Goal: Transaction & Acquisition: Purchase product/service

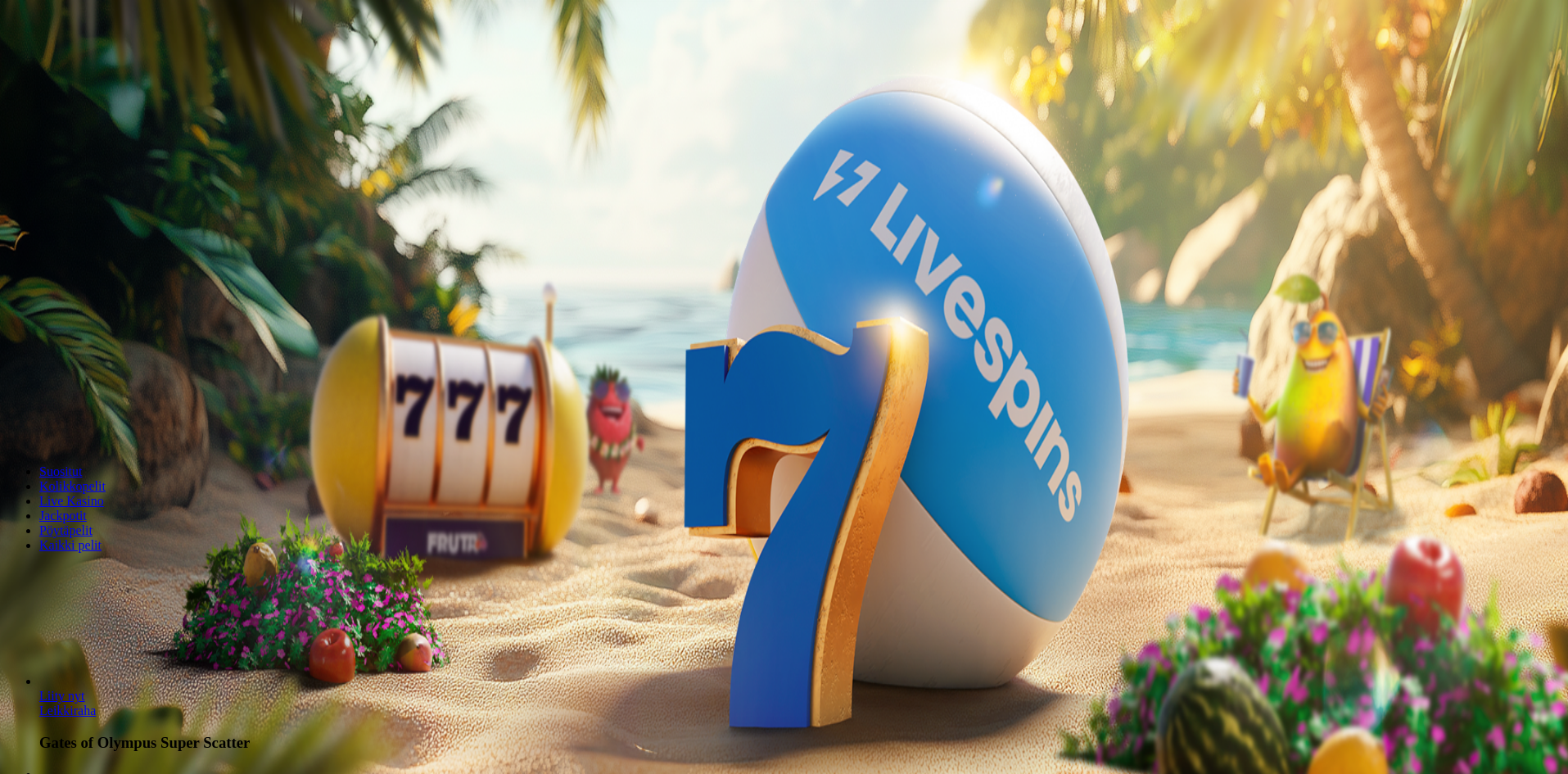
click at [966, 543] on header "Suositut Kolikkopelit Live Kasino Jackpotit Pöytäpelit Kaikki pelit" at bounding box center [784, 510] width 1556 height 147
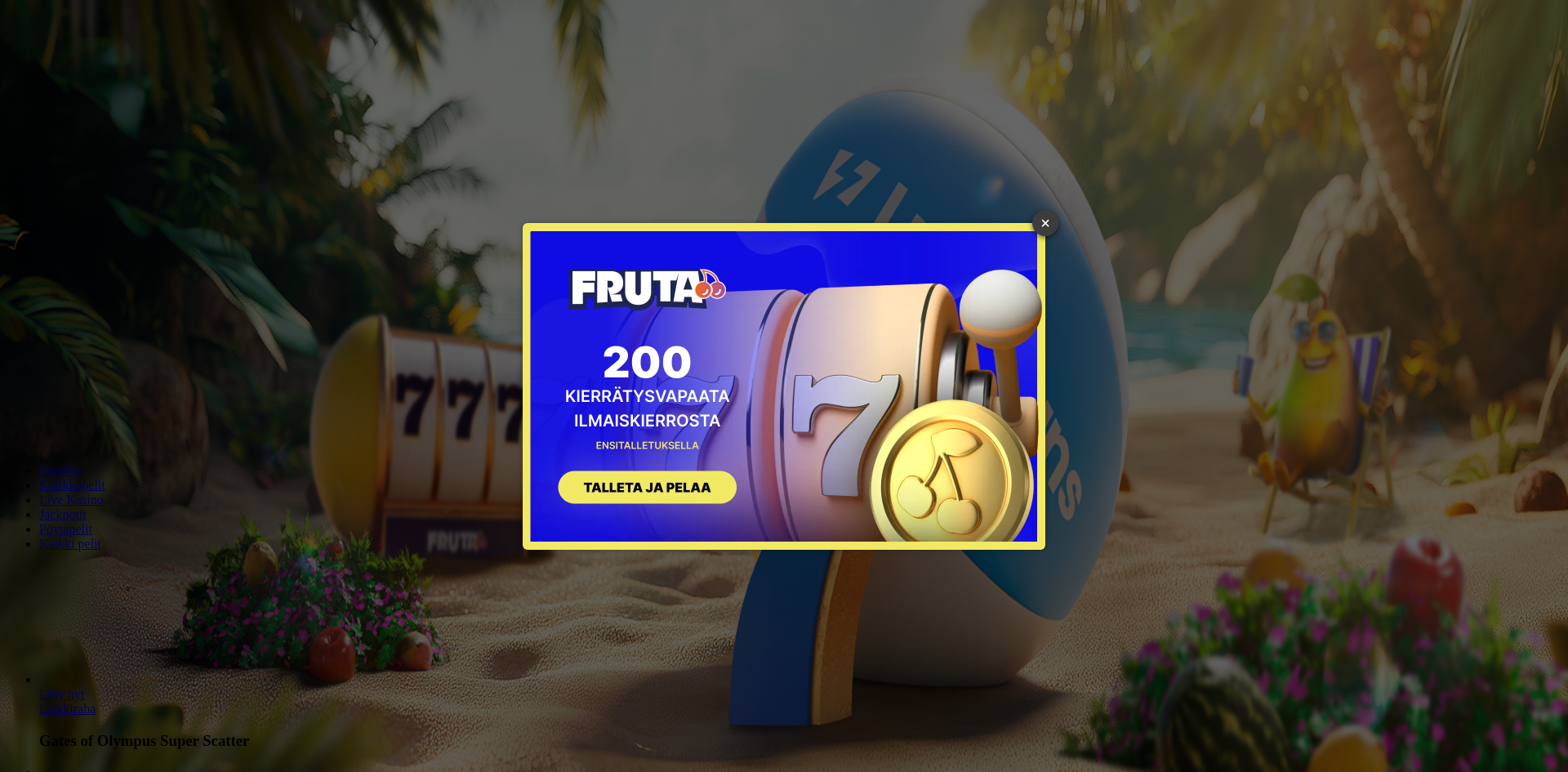
click at [1049, 224] on link "×" at bounding box center [1045, 223] width 26 height 26
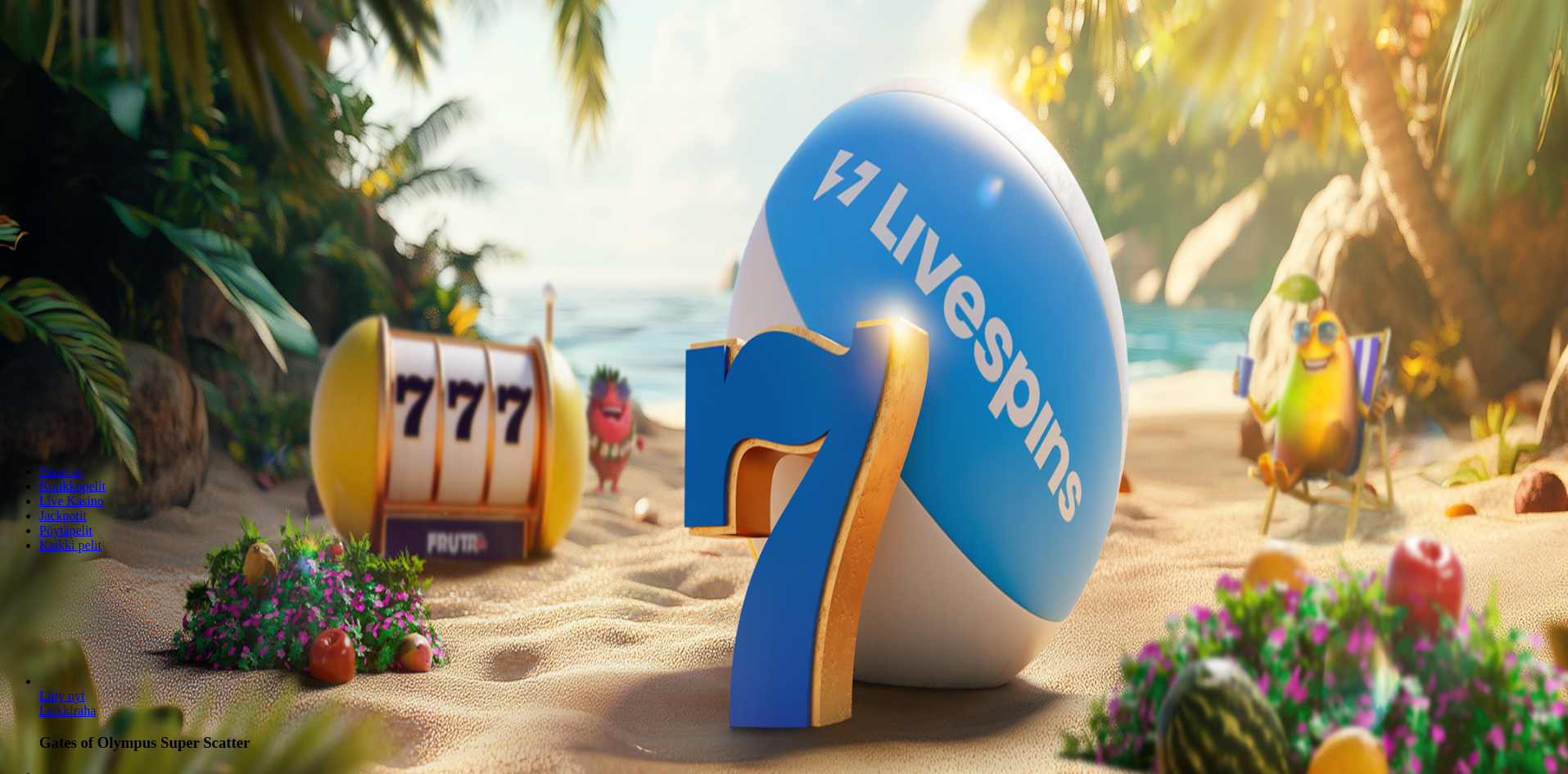
click at [104, 66] on span "Kirjaudu" at bounding box center [113, 59] width 40 height 12
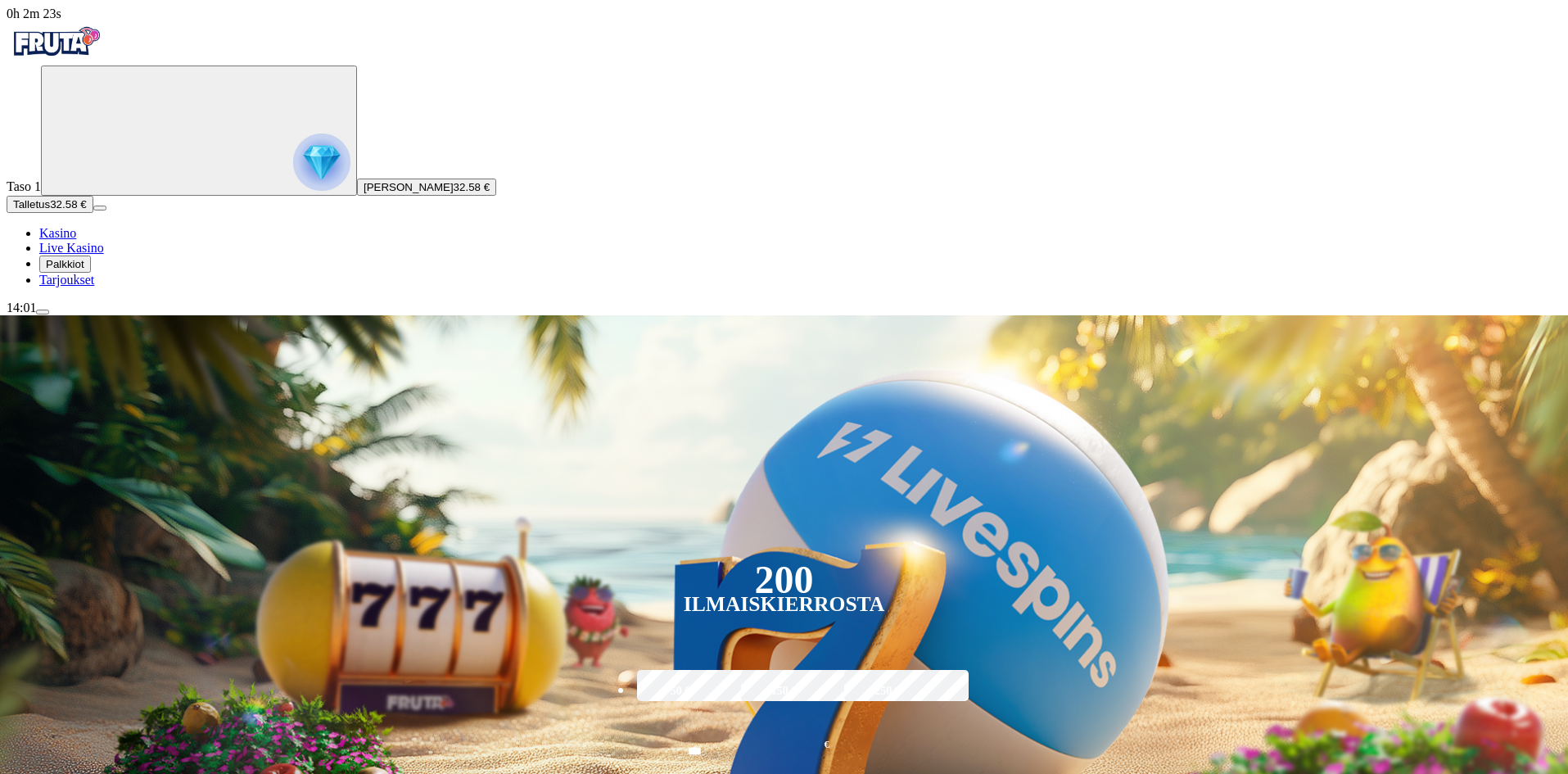
click at [81, 273] on button "Palkkiot" at bounding box center [65, 264] width 52 height 17
click at [77, 273] on button "Palkkiot" at bounding box center [65, 264] width 52 height 17
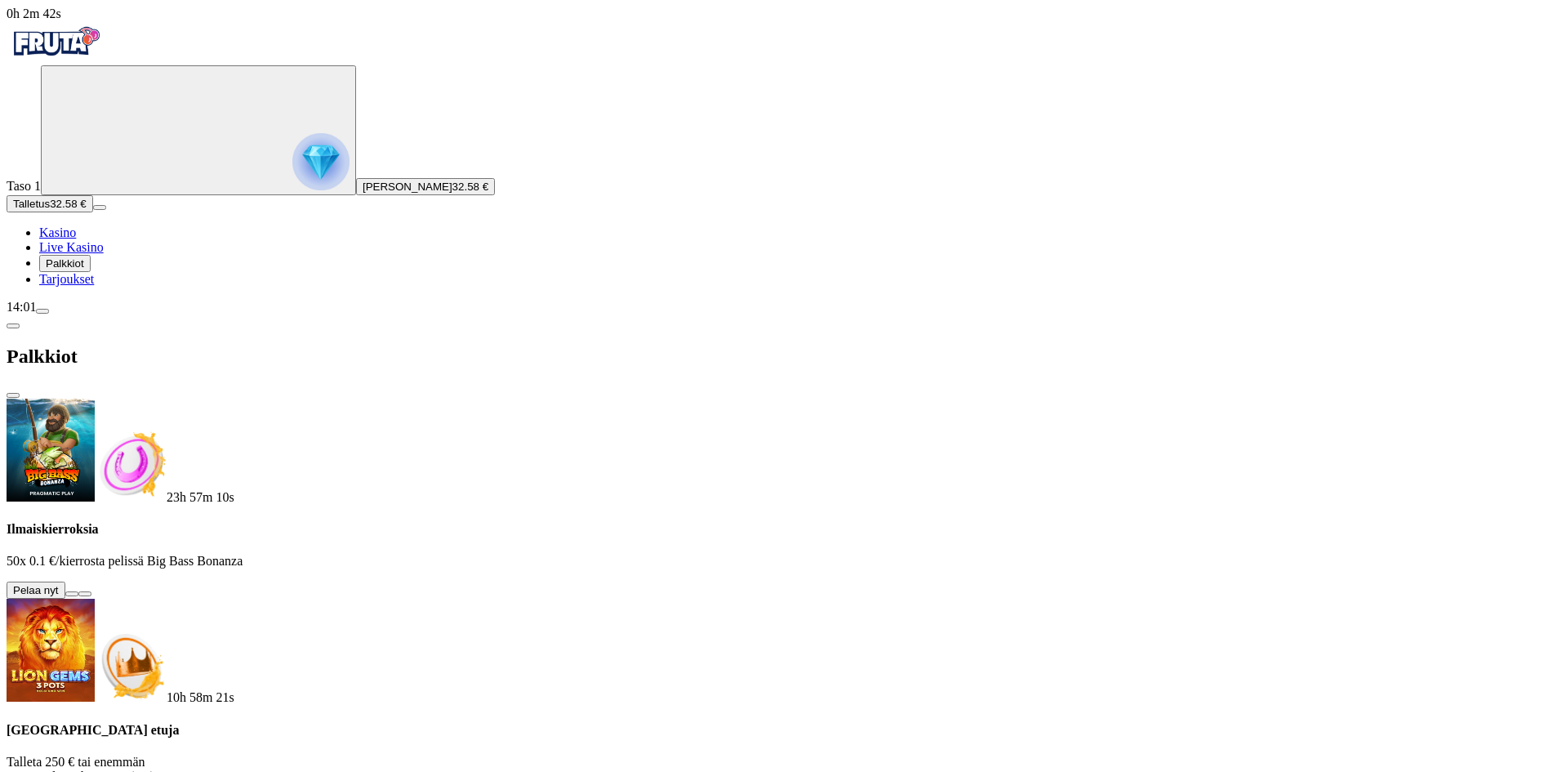
click at [78, 592] on button at bounding box center [72, 594] width 13 height 5
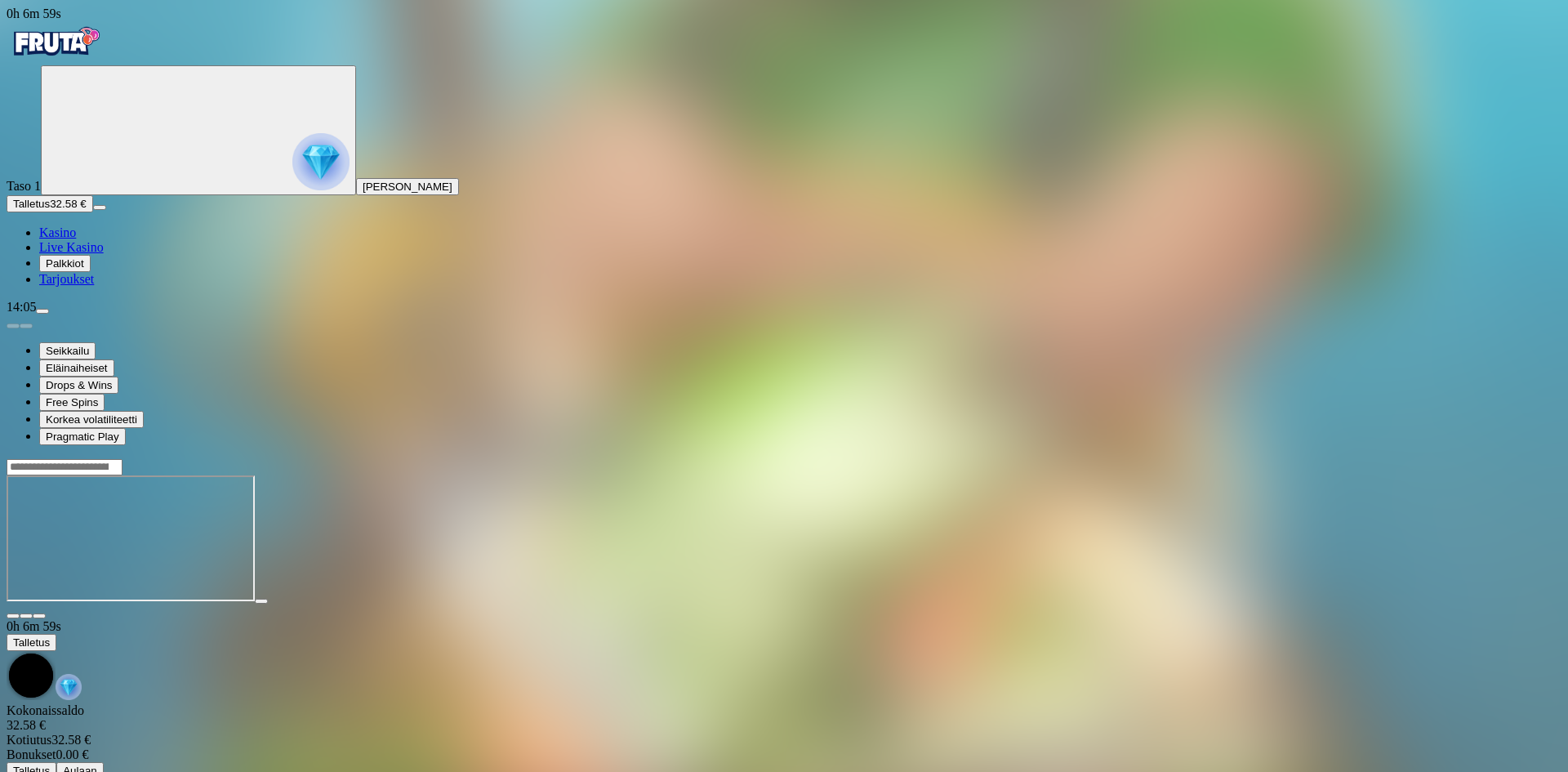
click at [39, 617] on span "fullscreen icon" at bounding box center [39, 617] width 0 height 0
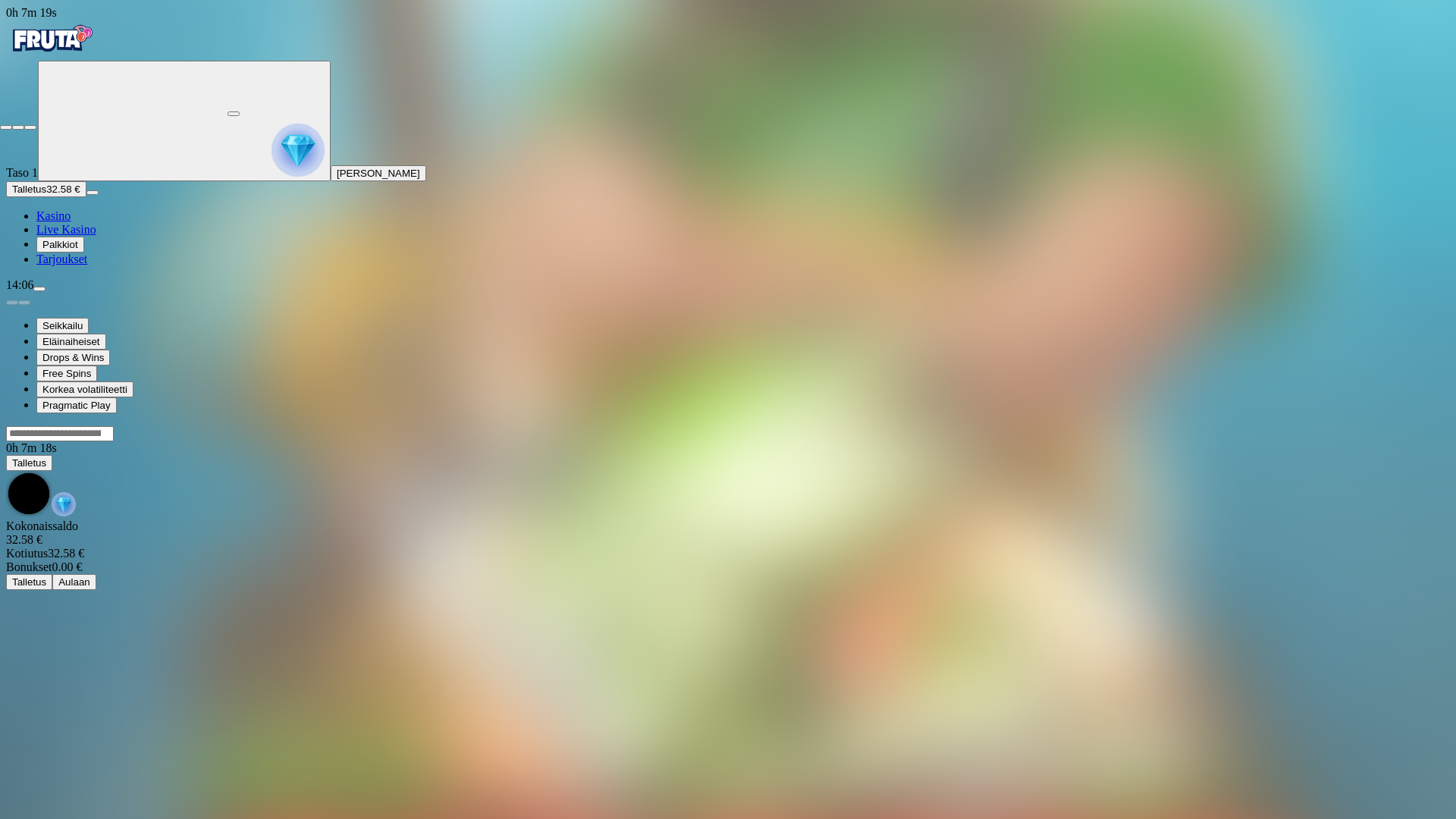
click at [6, 127] on span "close icon" at bounding box center [6, 127] width 0 height 0
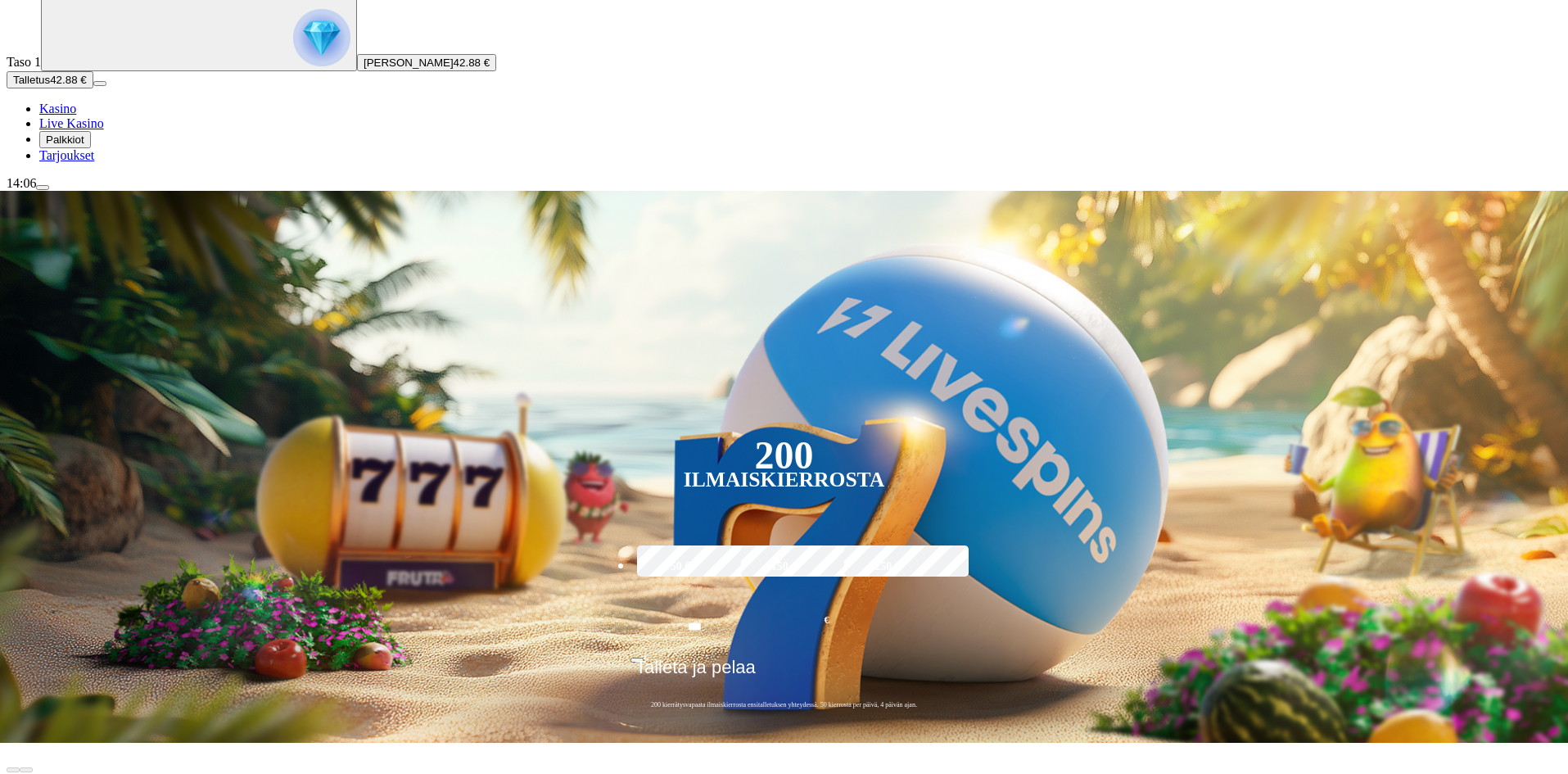
scroll to position [164, 0]
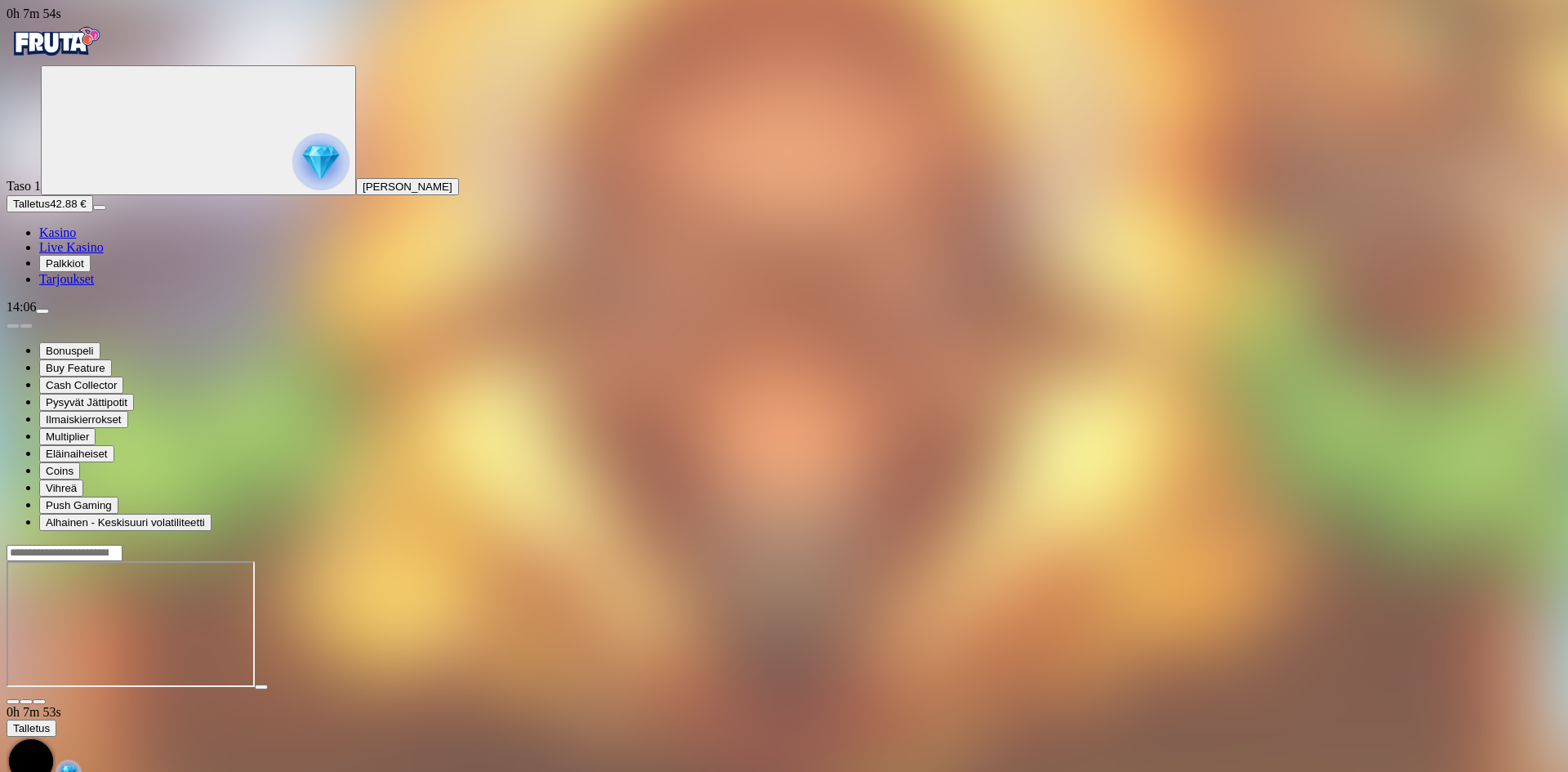
click at [169, 241] on div "Taso 1 Aaro Topias Eskelinen Talletus 42.88 € Kasino Live Kasino Palkkiot Tarjo…" at bounding box center [784, 176] width 1556 height 222
click at [292, 190] on img "Primary" at bounding box center [321, 161] width 57 height 57
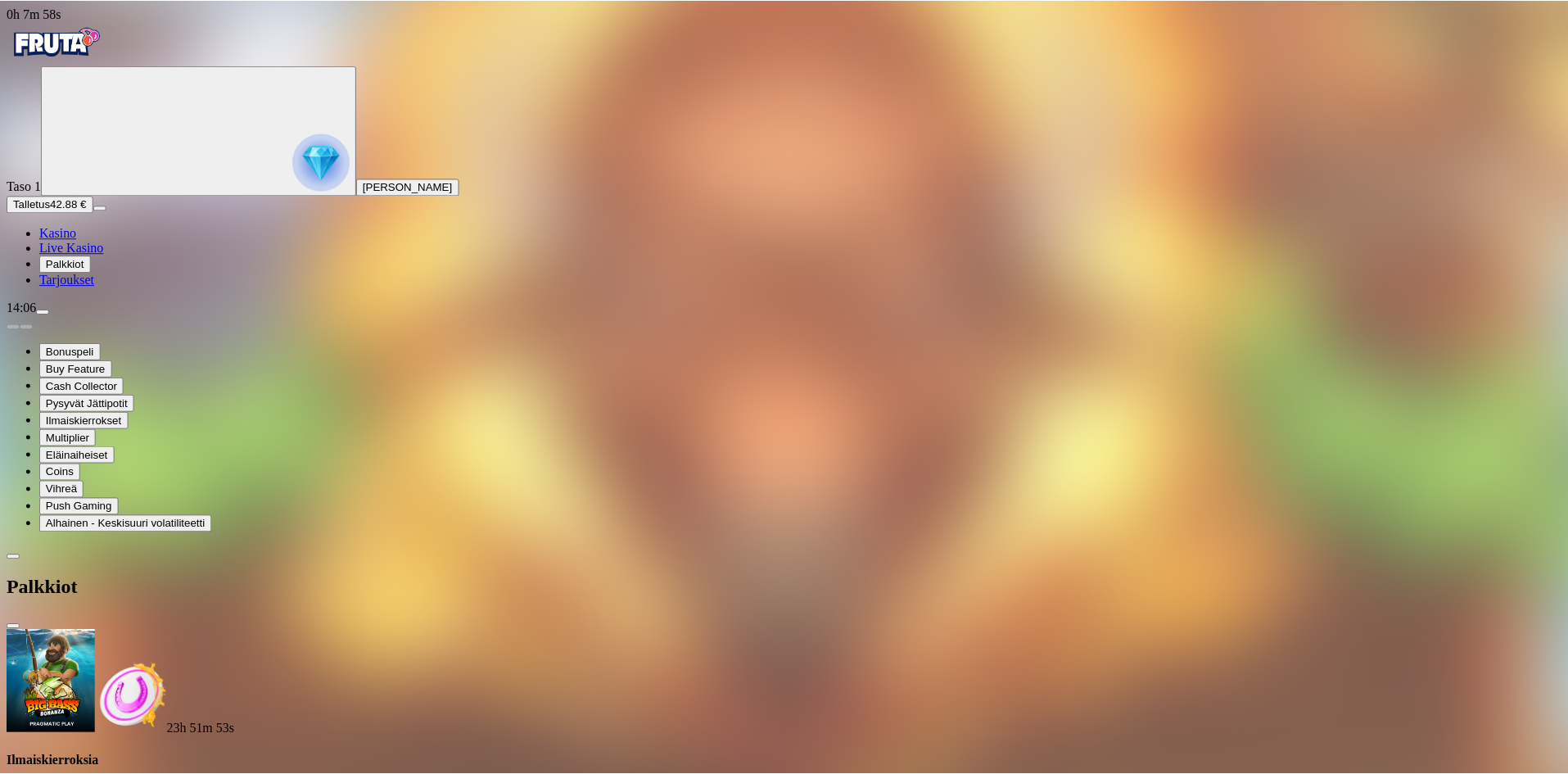
scroll to position [113, 0]
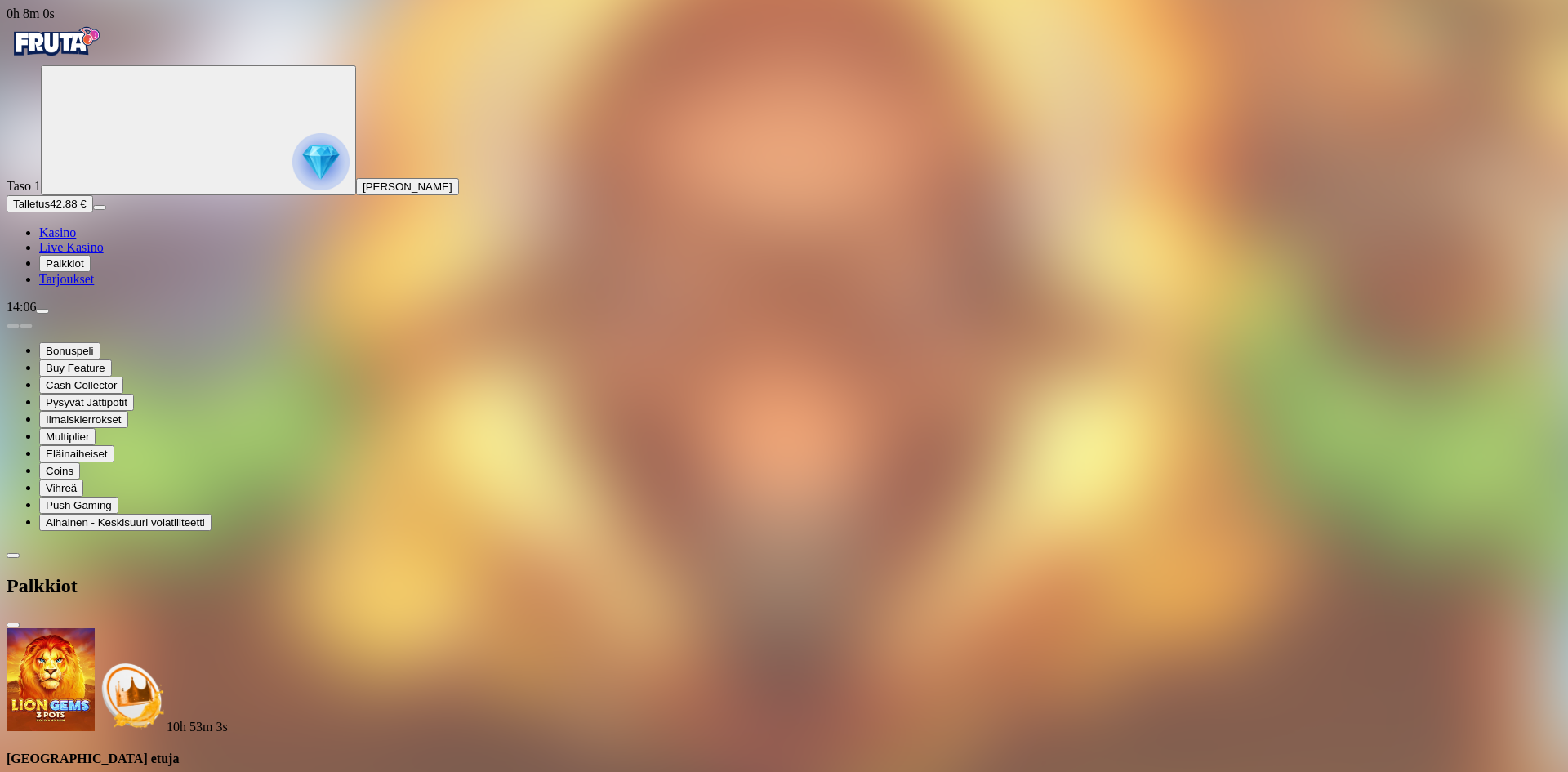
click at [13, 625] on span "close icon" at bounding box center [13, 625] width 0 height 0
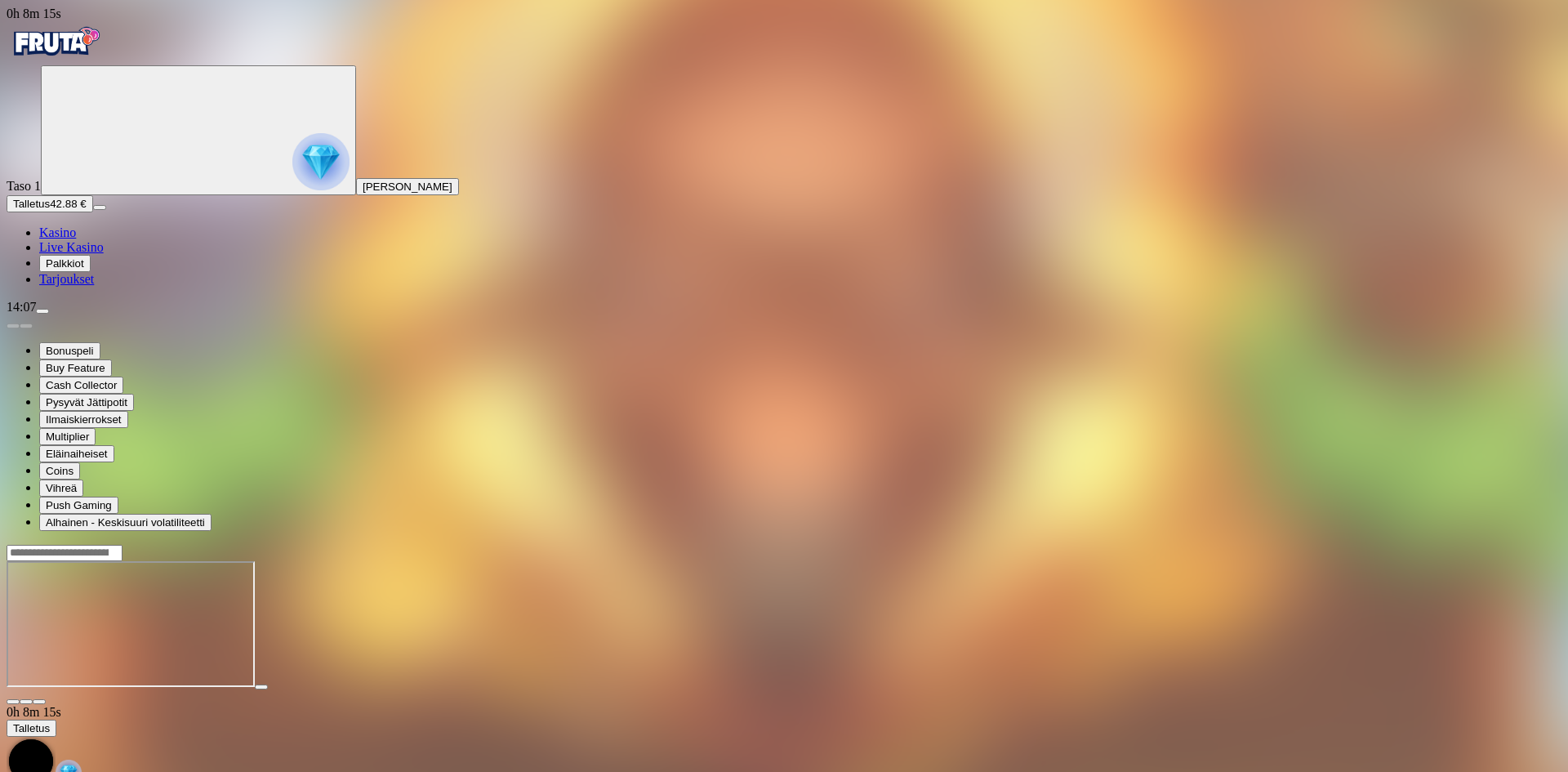
click at [26, 702] on span "chevron-down icon" at bounding box center [26, 702] width 0 height 0
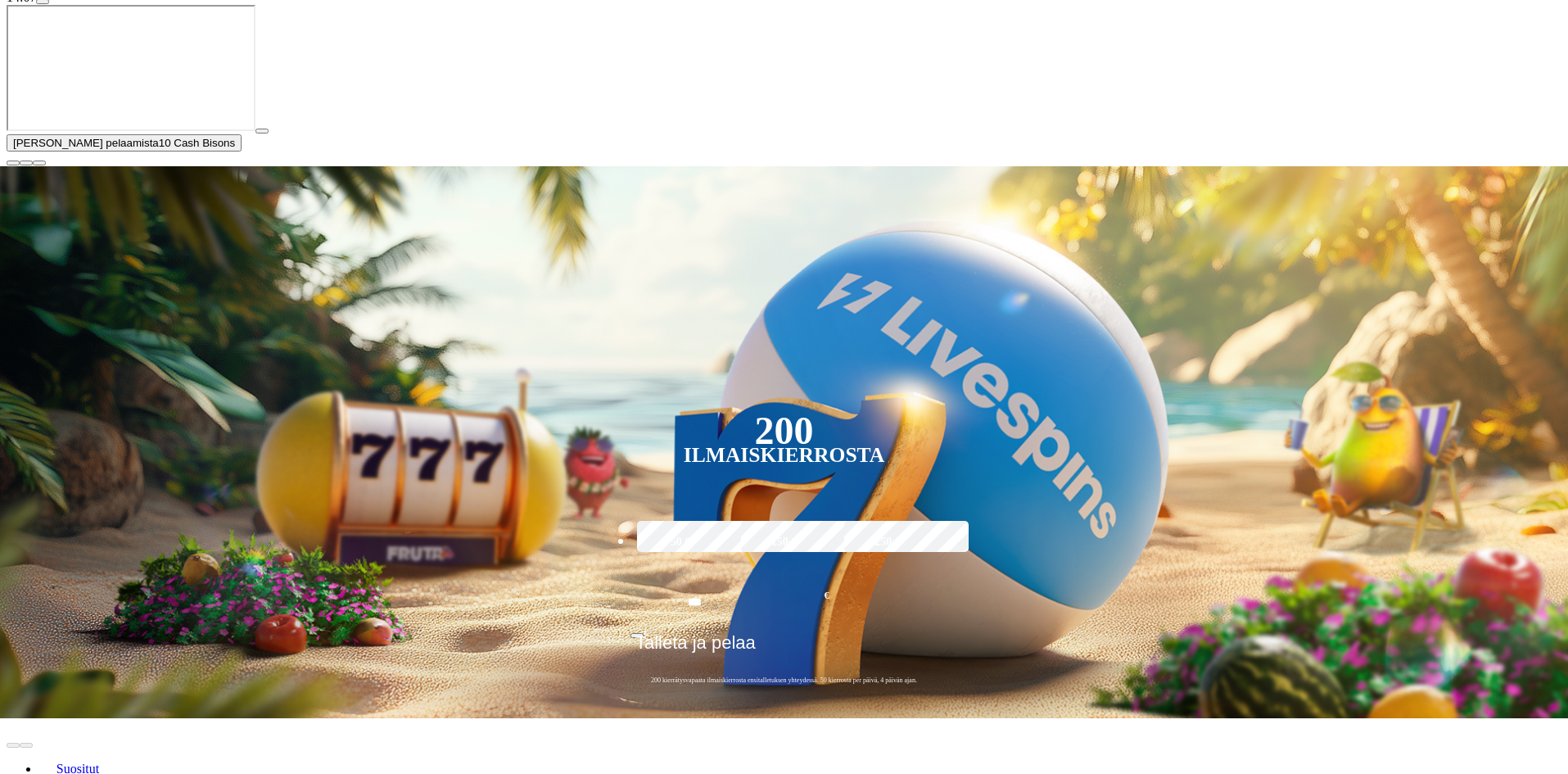
scroll to position [327, 0]
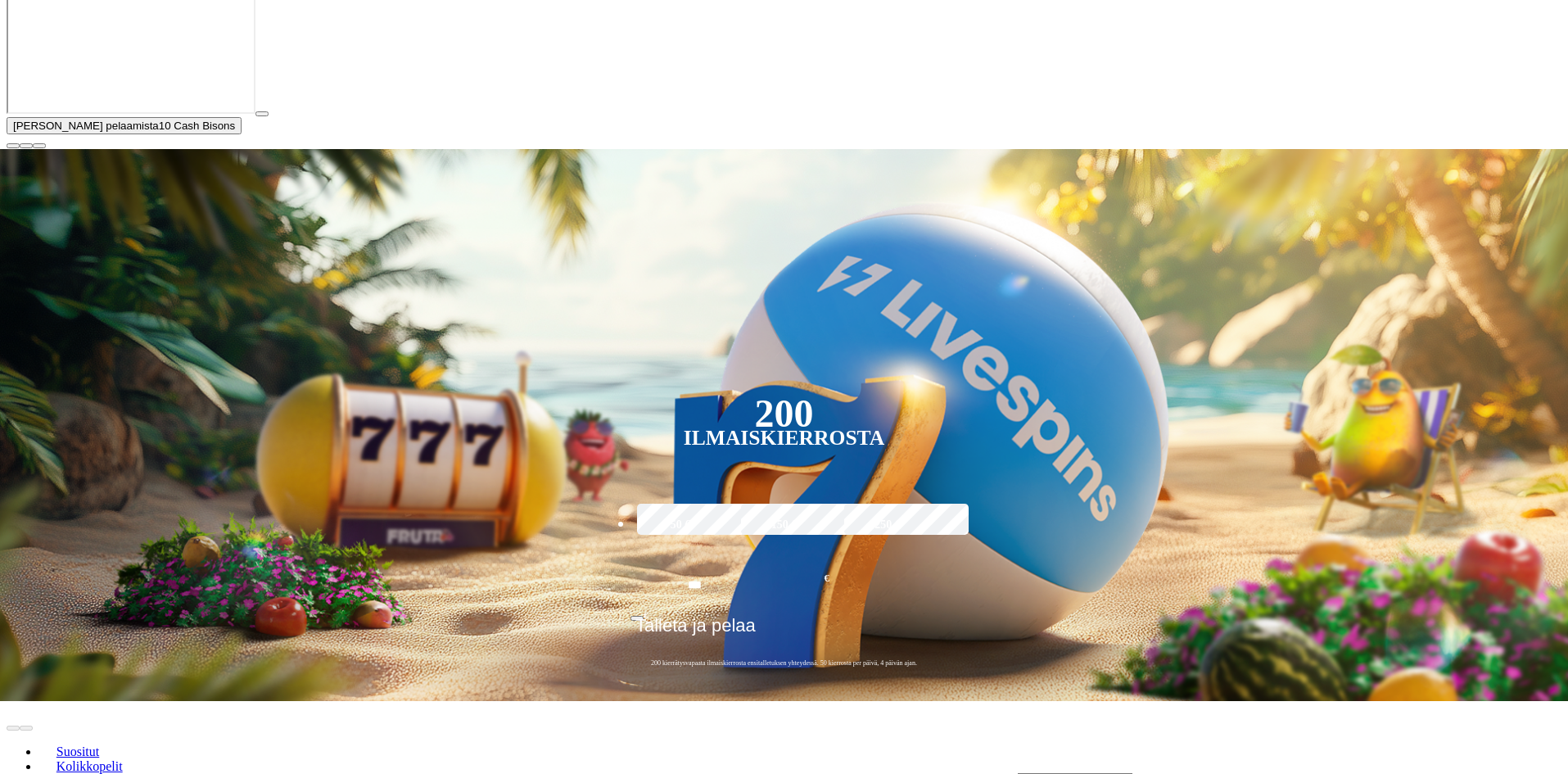
click at [13, 146] on span "close icon" at bounding box center [13, 146] width 0 height 0
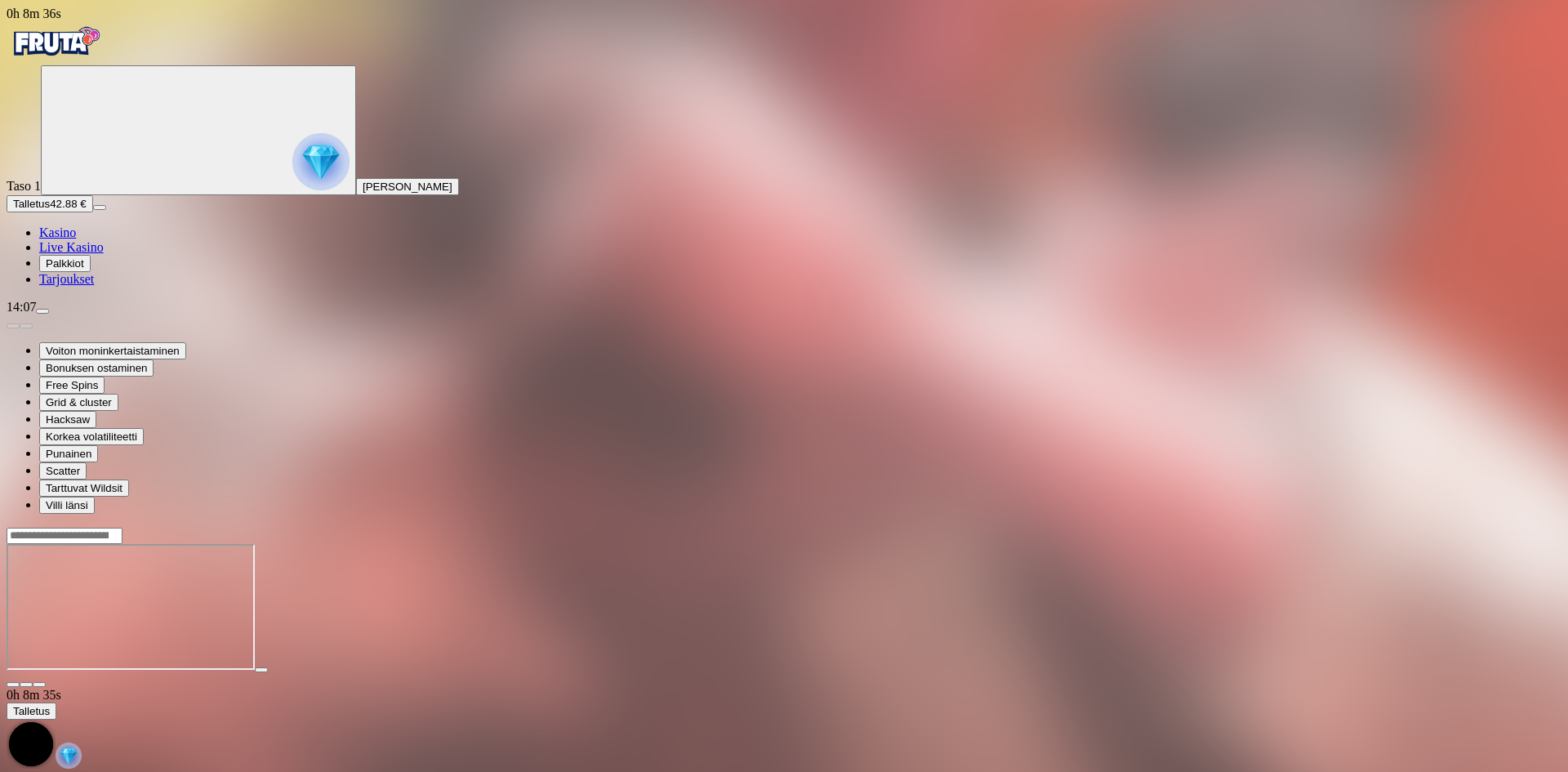
click at [39, 685] on span "fullscreen icon" at bounding box center [39, 685] width 0 height 0
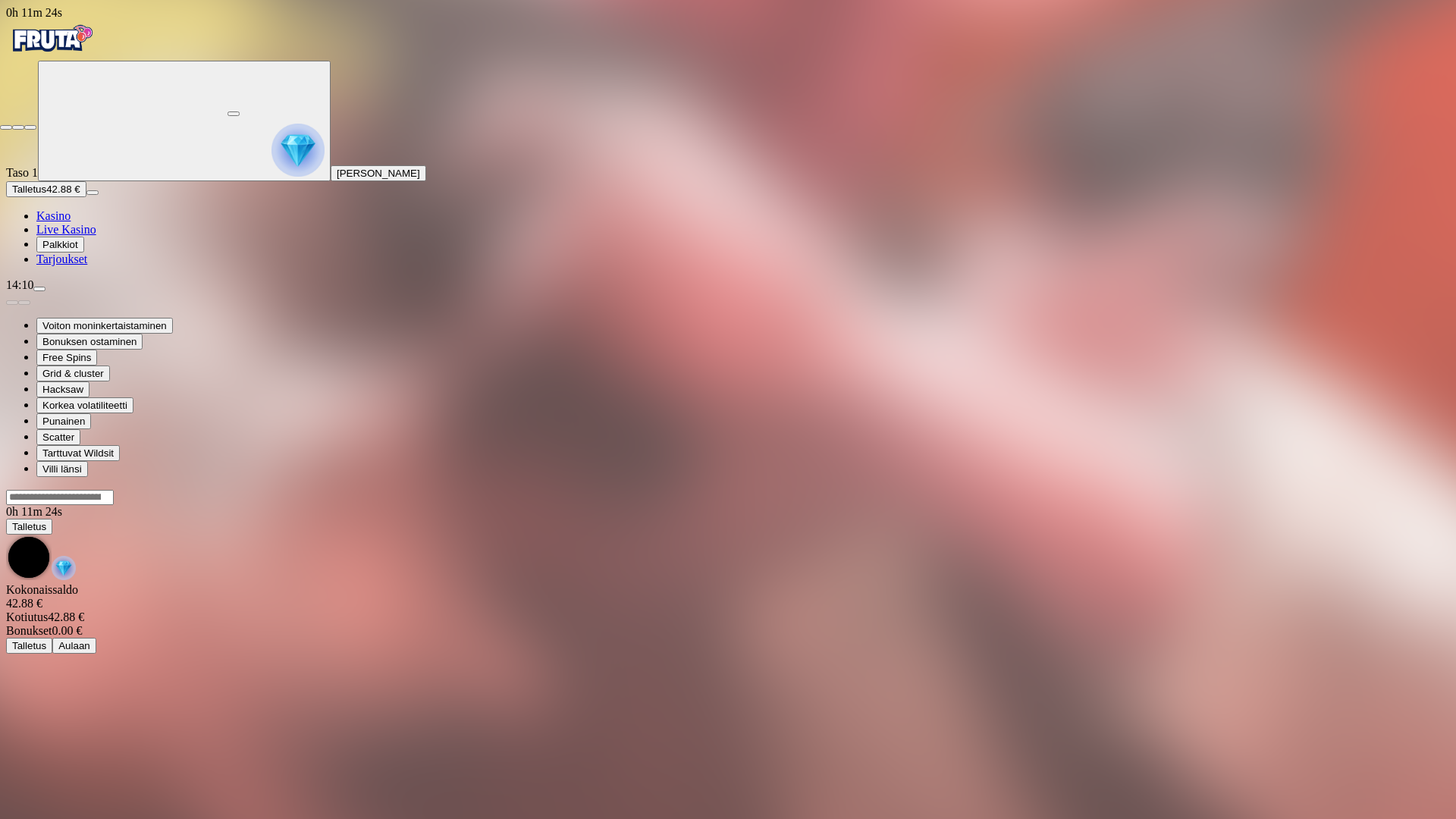
click at [6, 127] on span "close icon" at bounding box center [6, 127] width 0 height 0
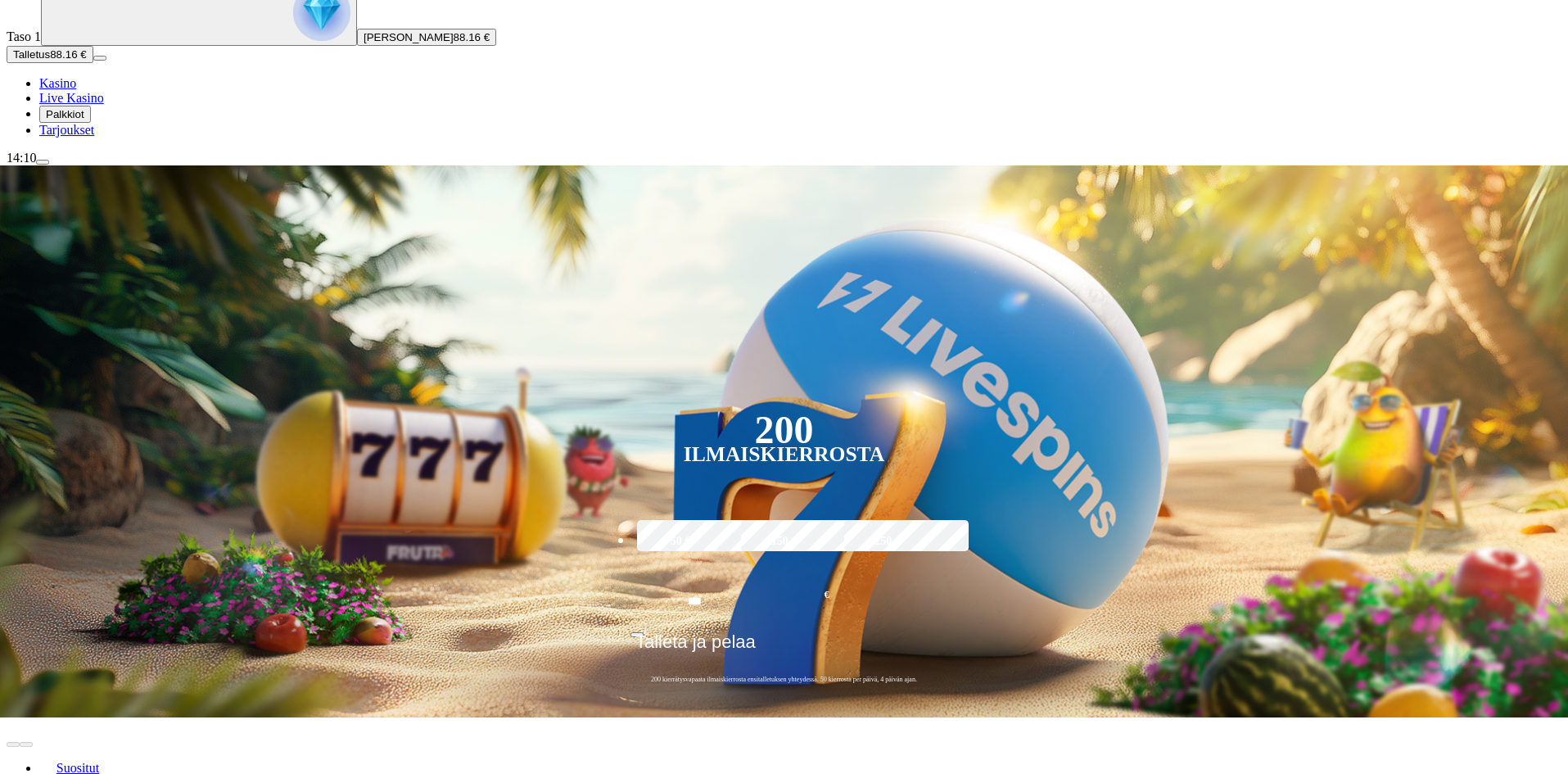
scroll to position [164, 0]
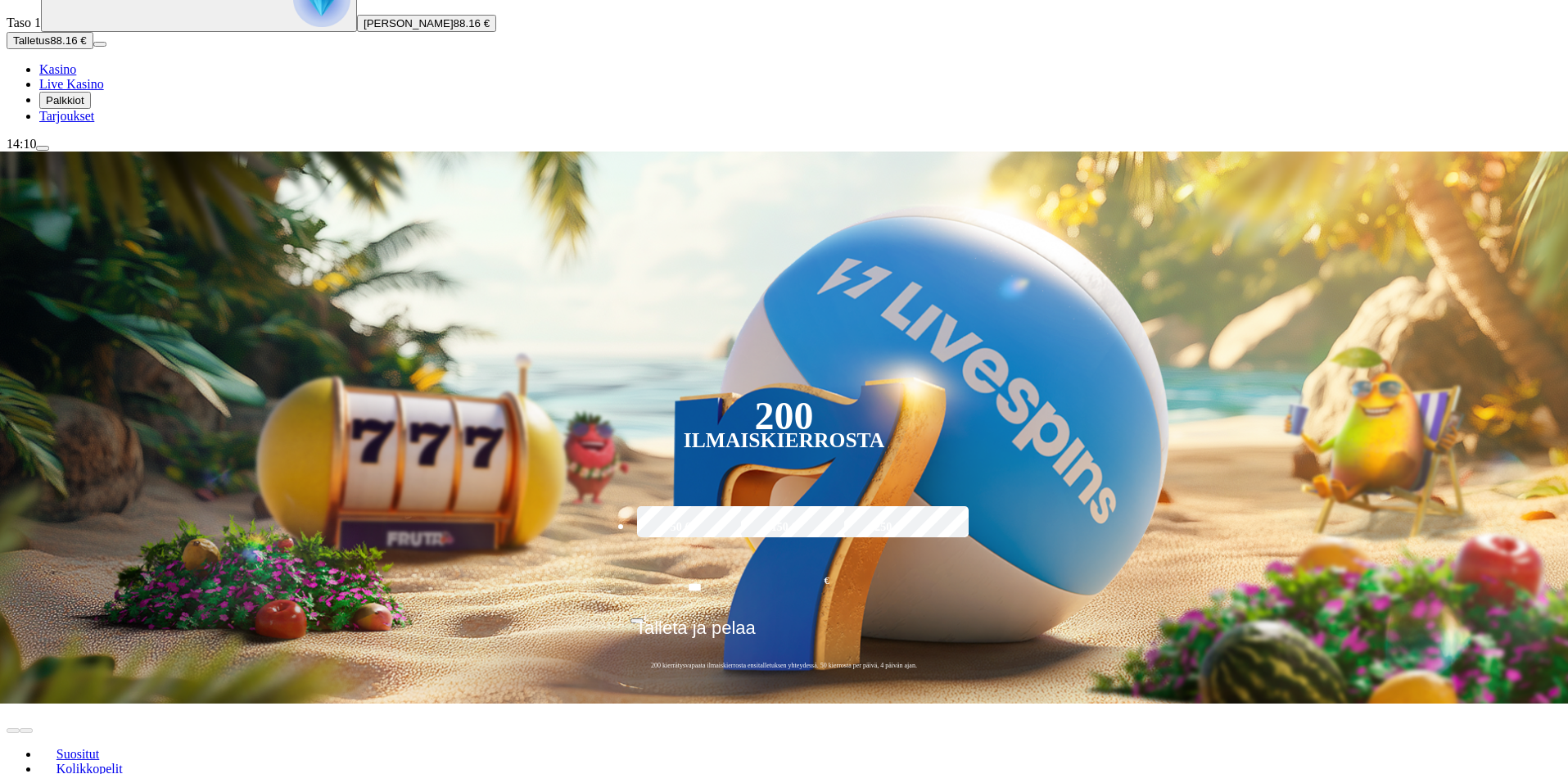
click at [1217, 773] on div "Lobby" at bounding box center [1290, 783] width 545 height 17
click at [1133, 773] on input "Search" at bounding box center [1076, 784] width 117 height 17
type input "*****"
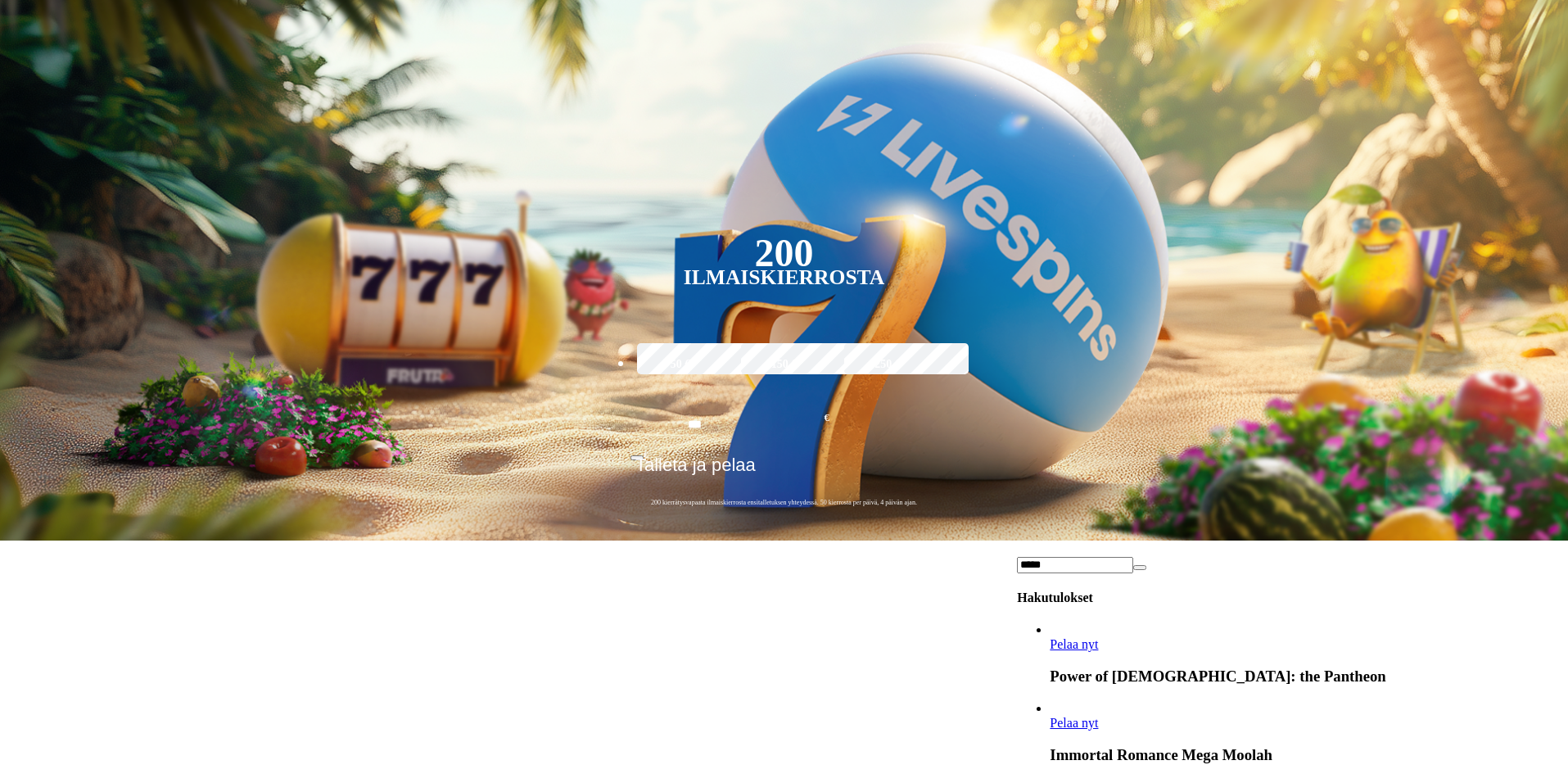
scroll to position [0, 0]
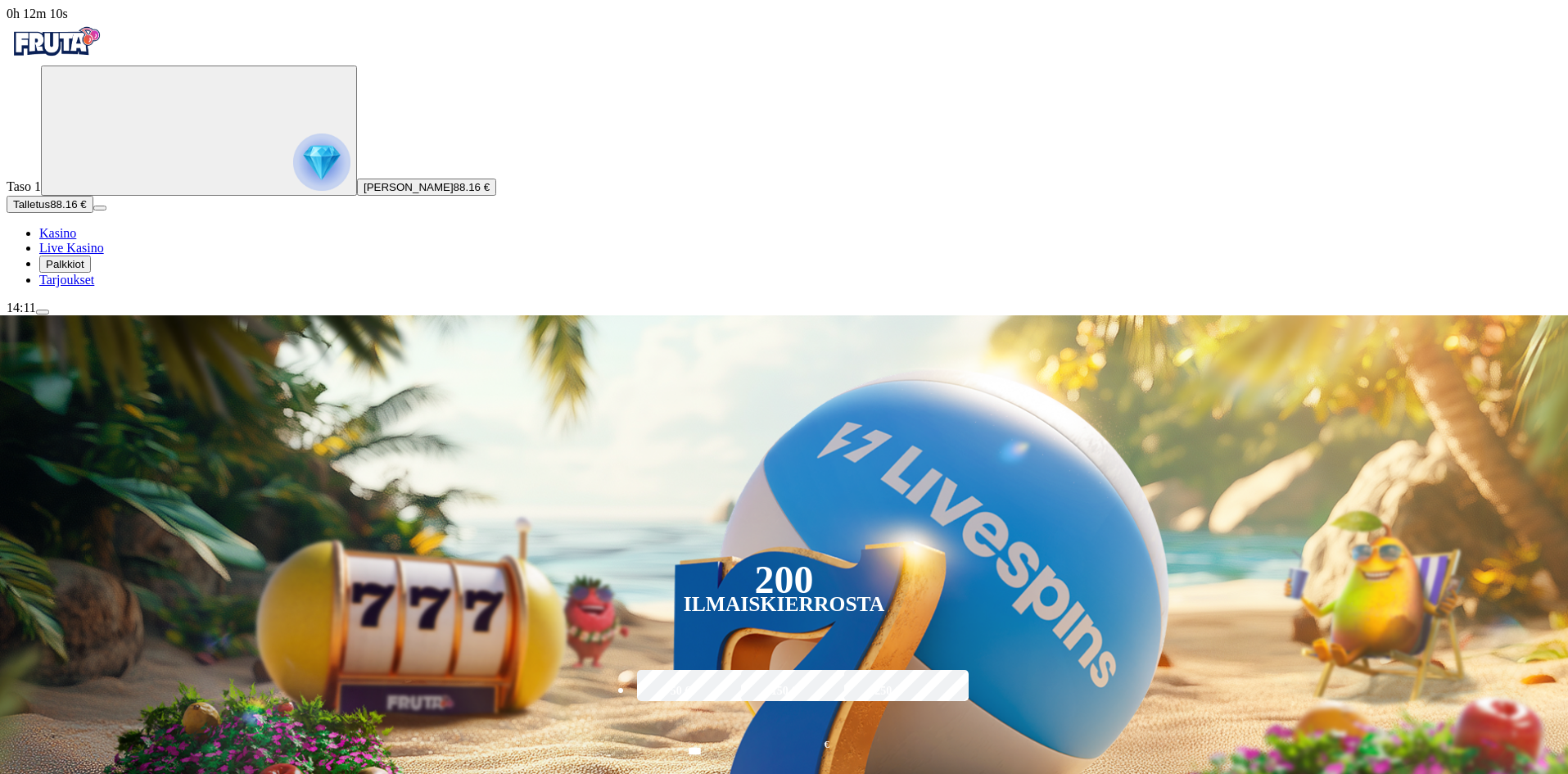
type input "*****"
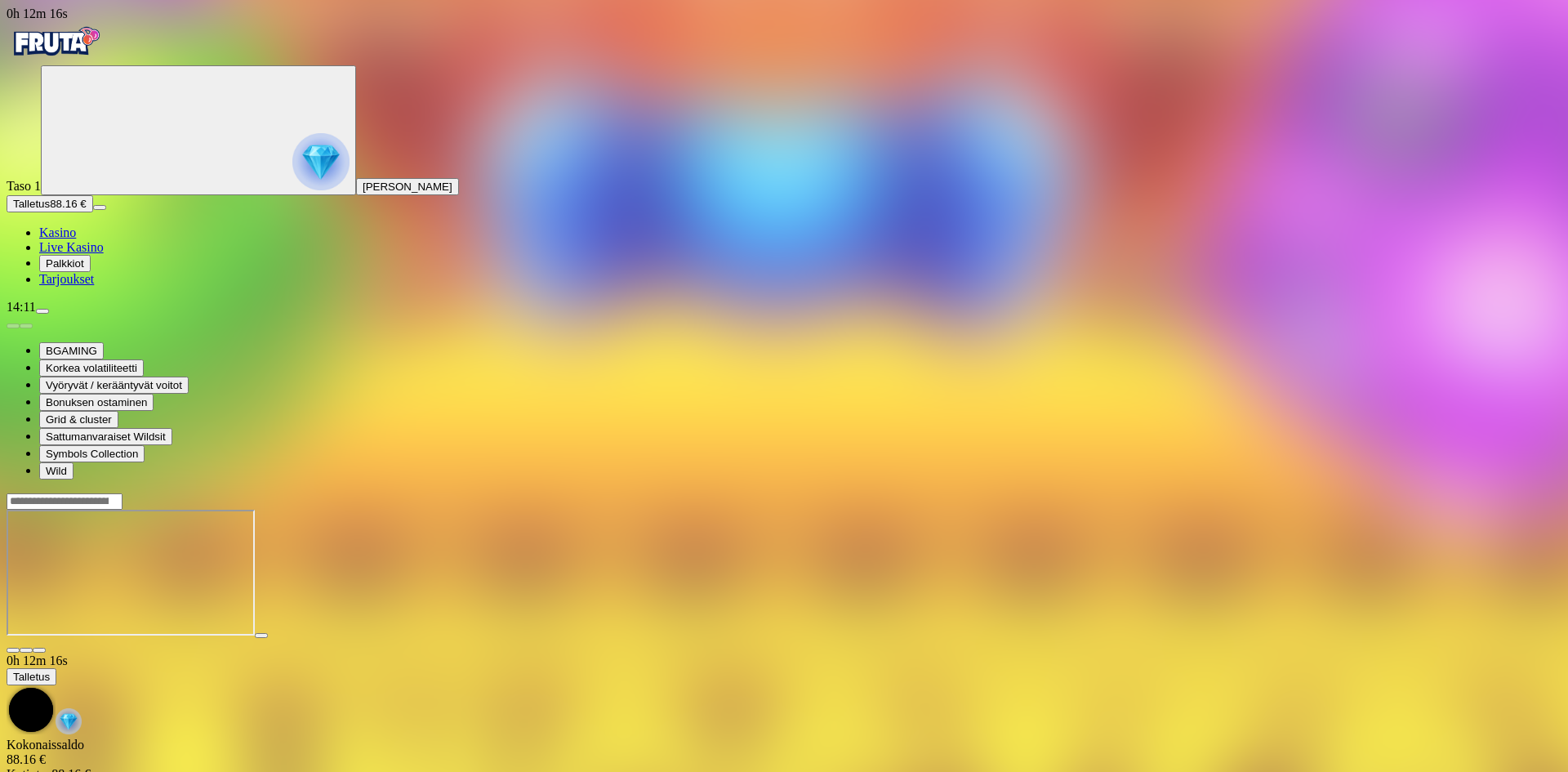
click at [39, 651] on span "fullscreen icon" at bounding box center [39, 651] width 0 height 0
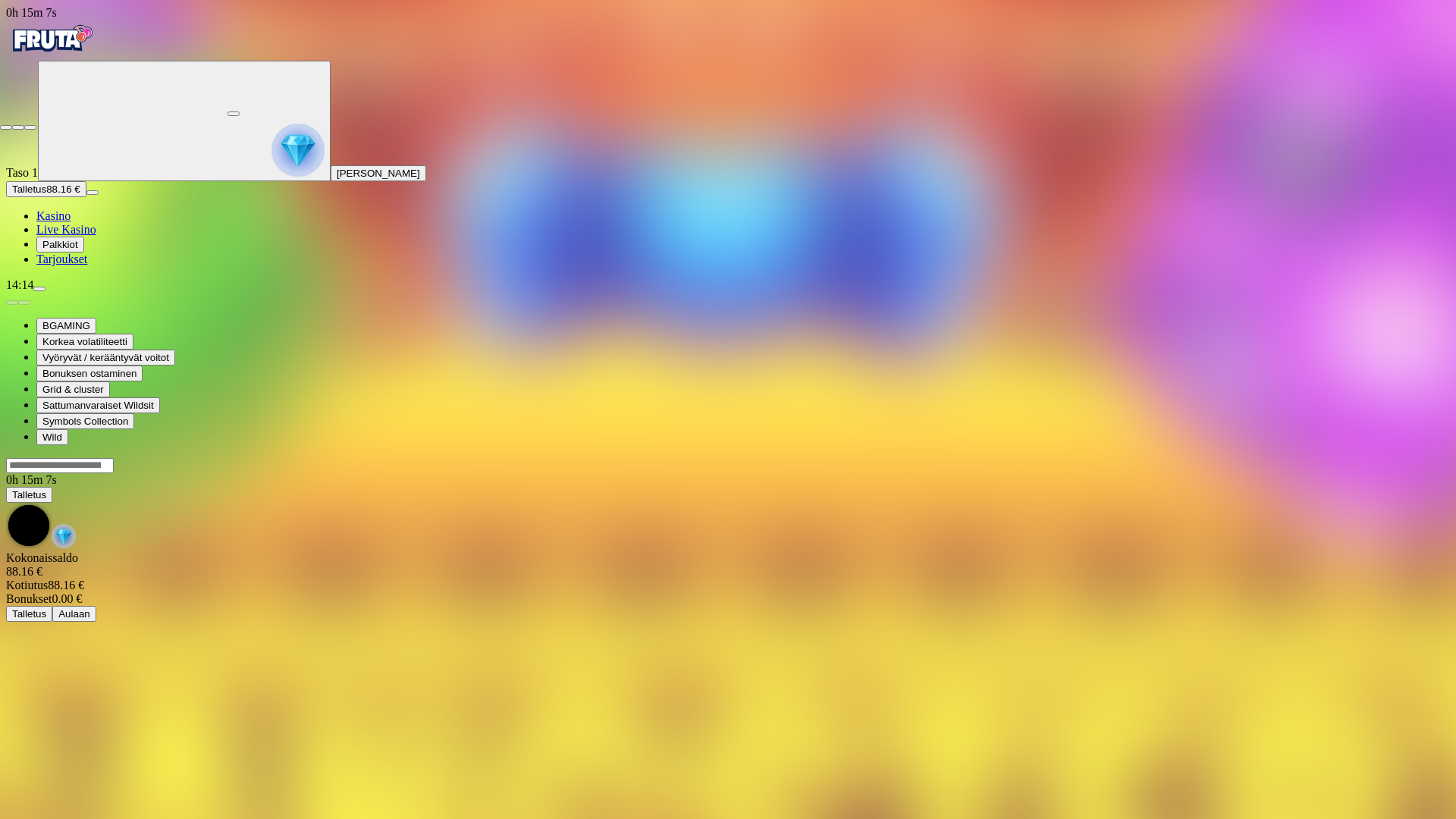
click at [6, 127] on span "close icon" at bounding box center [6, 127] width 0 height 0
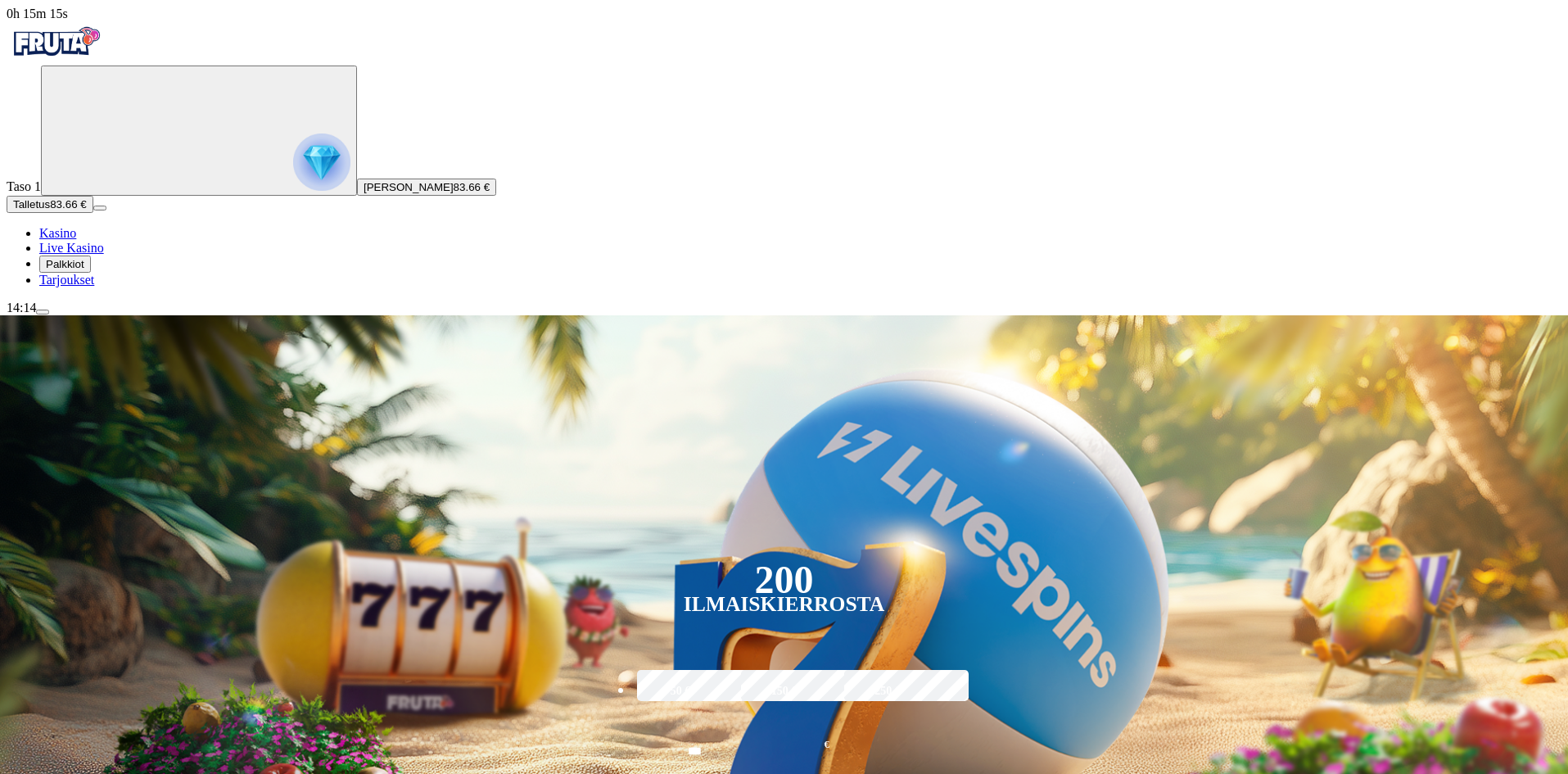
click at [141, 316] on div "14:14" at bounding box center [784, 308] width 1556 height 15
click at [42, 312] on span "menu icon" at bounding box center [42, 312] width 0 height 0
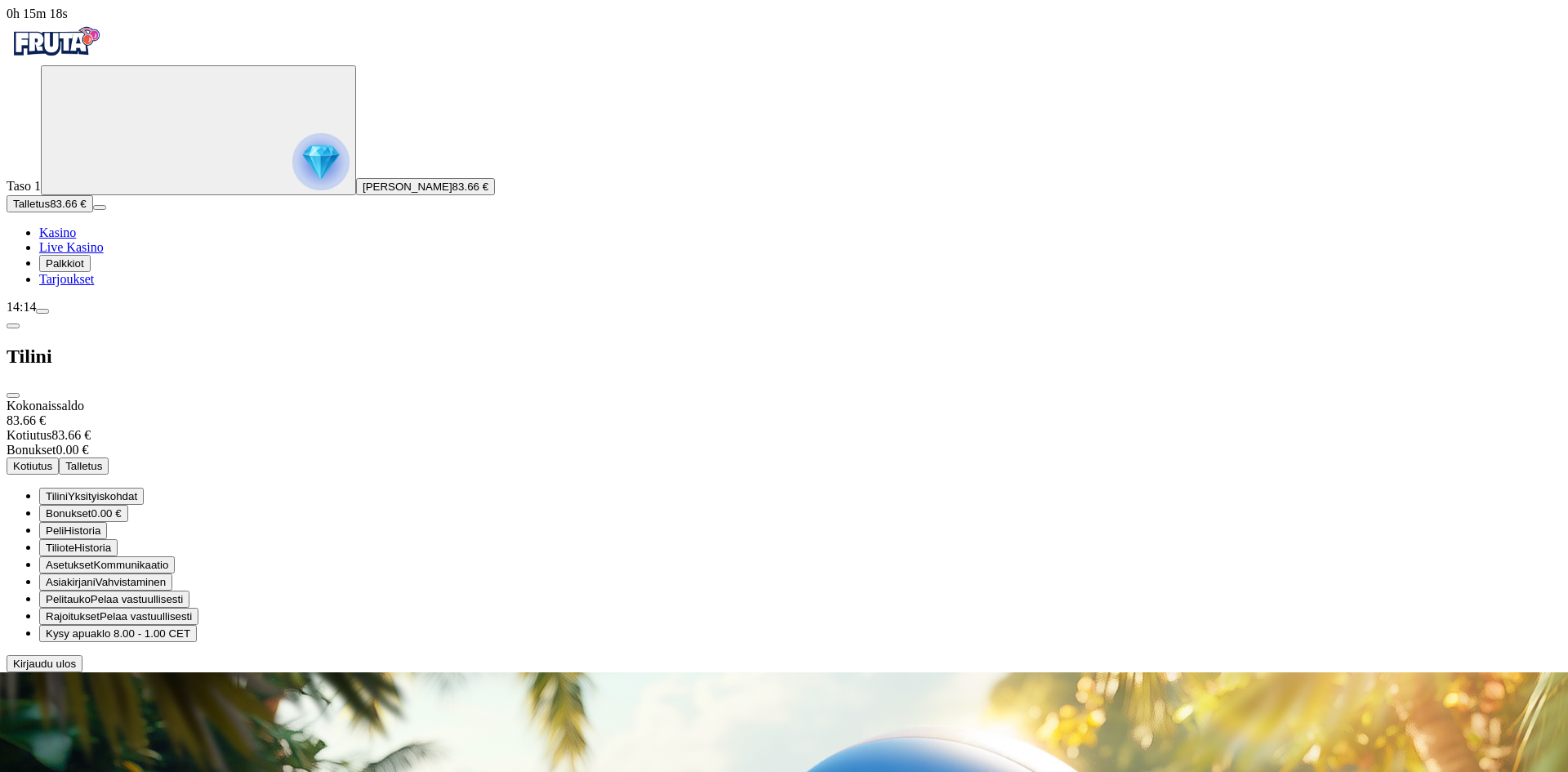
click at [52, 460] on span "Kotiutus" at bounding box center [32, 466] width 39 height 12
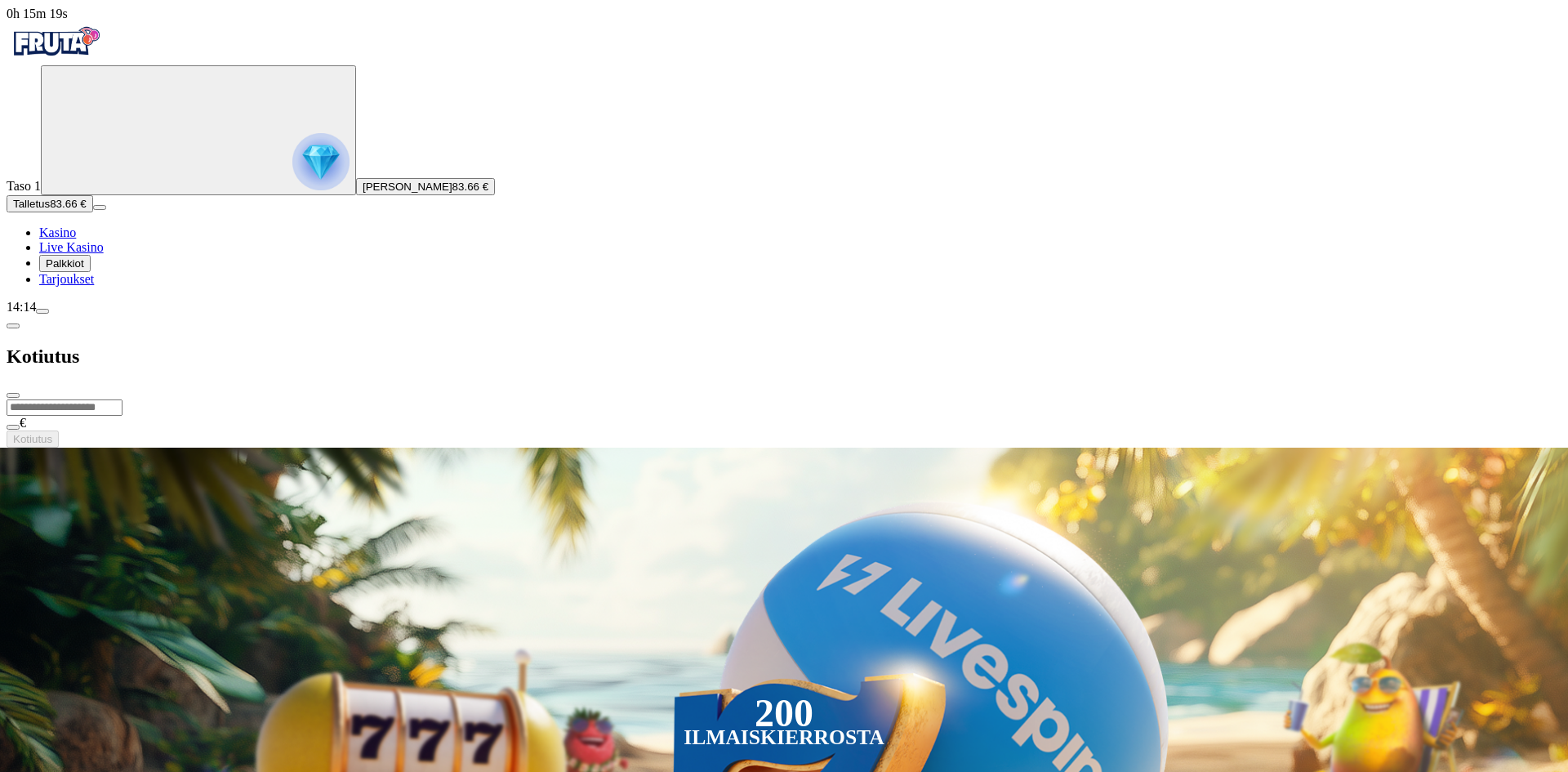
click at [123, 400] on input "number" at bounding box center [65, 408] width 116 height 17
type input "**"
click at [52, 433] on span "Kotiutus" at bounding box center [32, 439] width 39 height 12
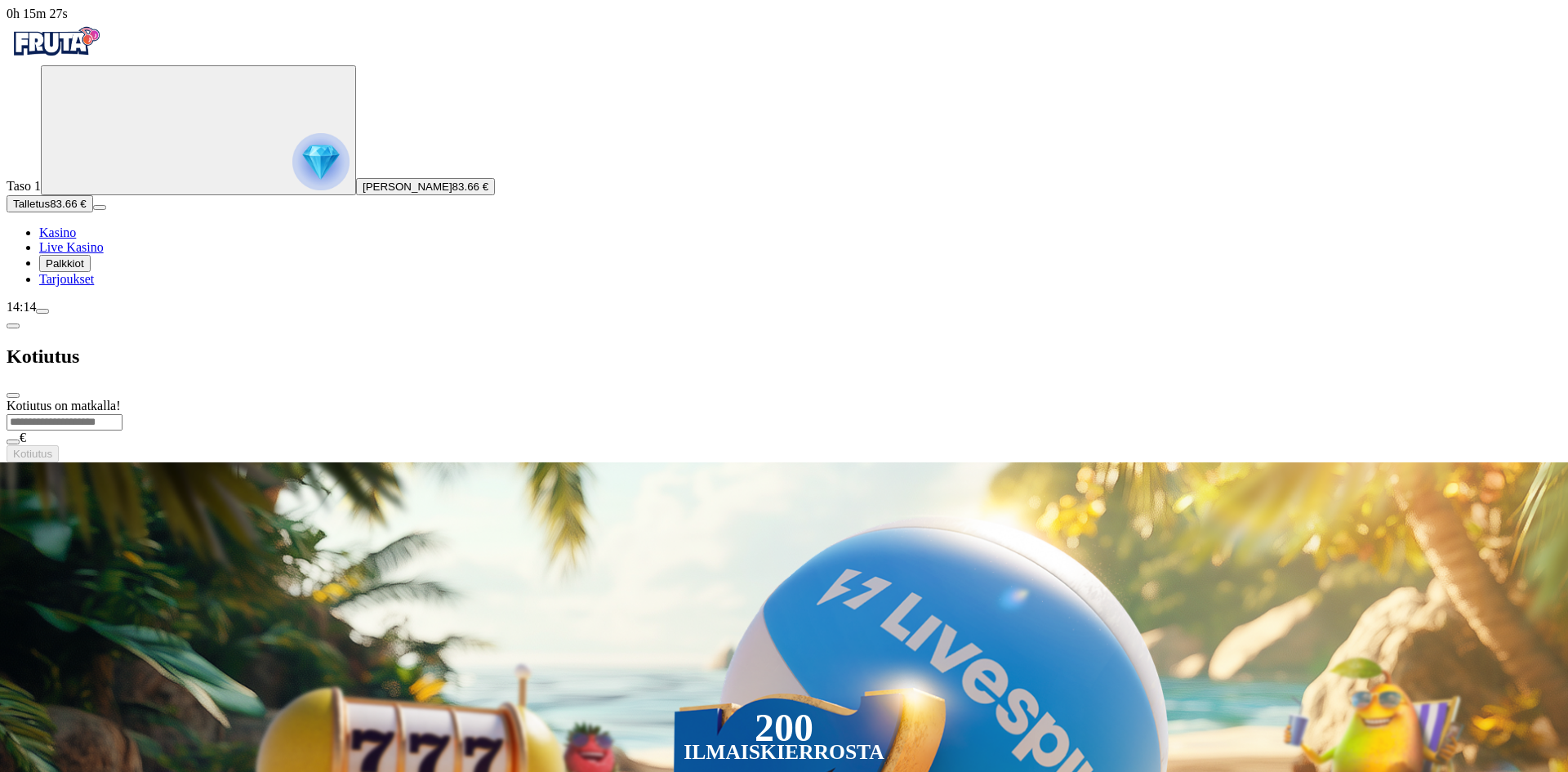
click at [13, 396] on span "close icon" at bounding box center [13, 396] width 0 height 0
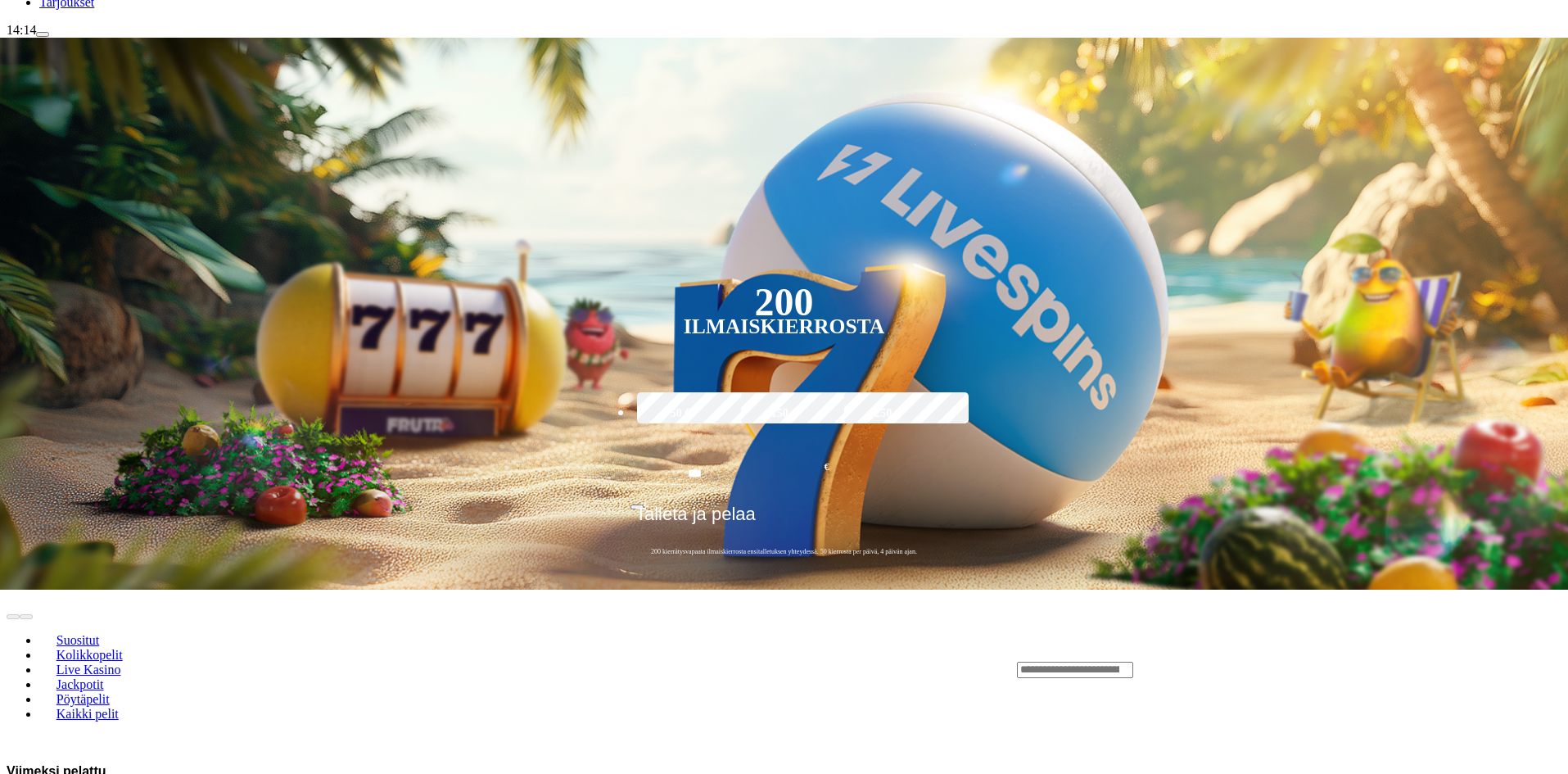
scroll to position [327, 0]
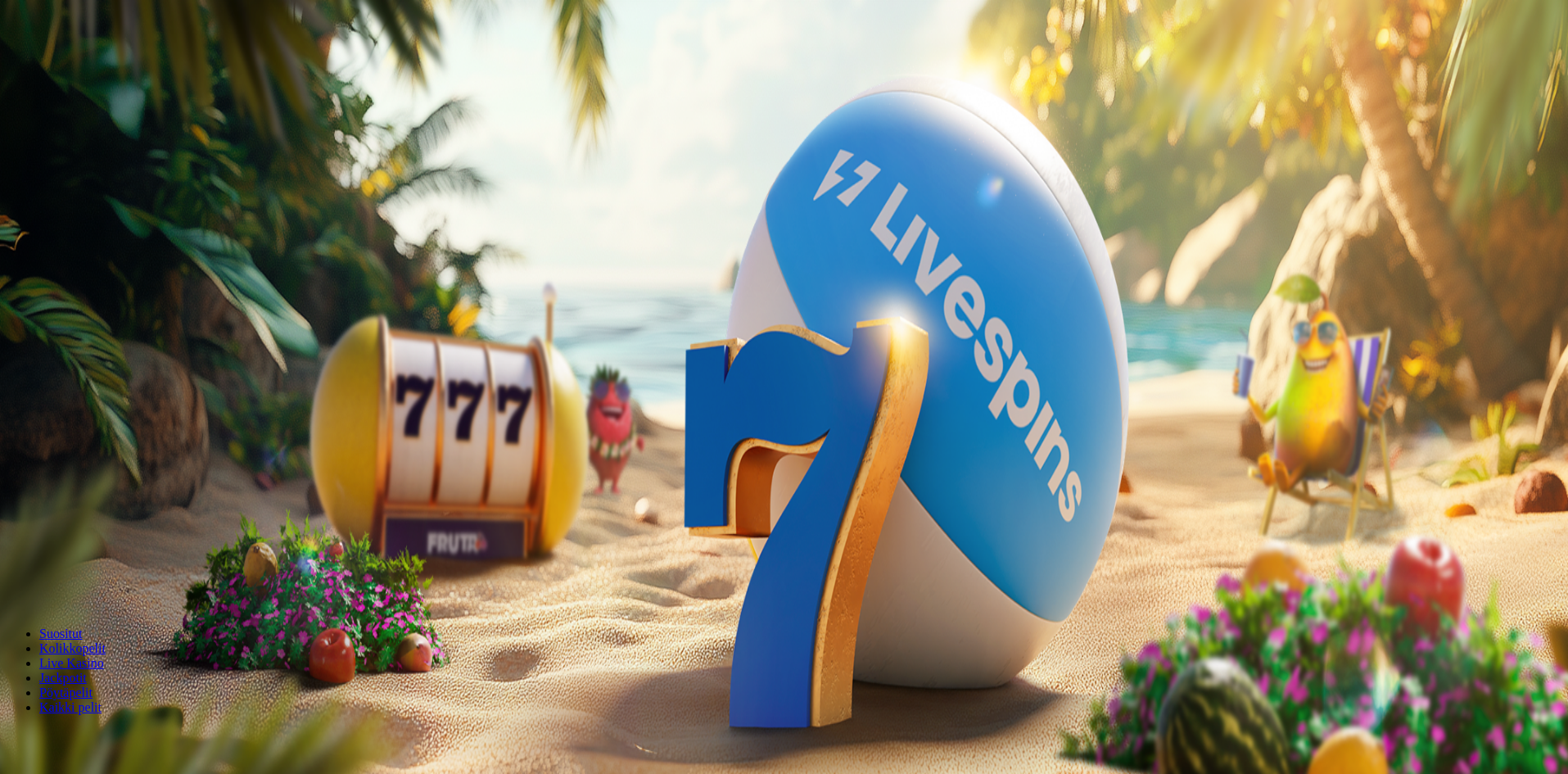
click at [1172, 599] on header "Suositut Kolikkopelit Live Kasino Jackpotit Pöytäpelit Kaikki pelit" at bounding box center [784, 672] width 1556 height 147
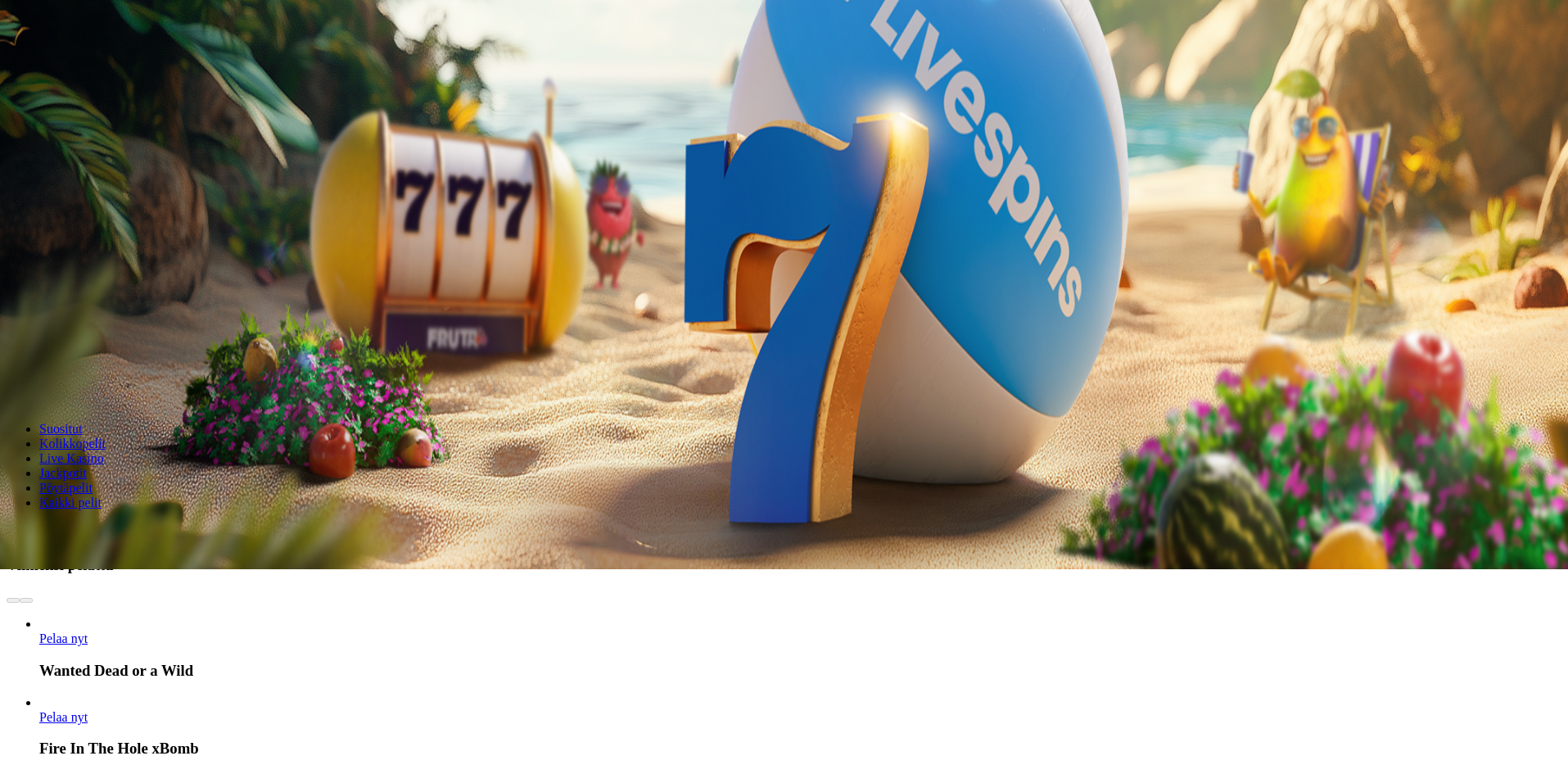
scroll to position [246, 0]
